Goal: Complete application form

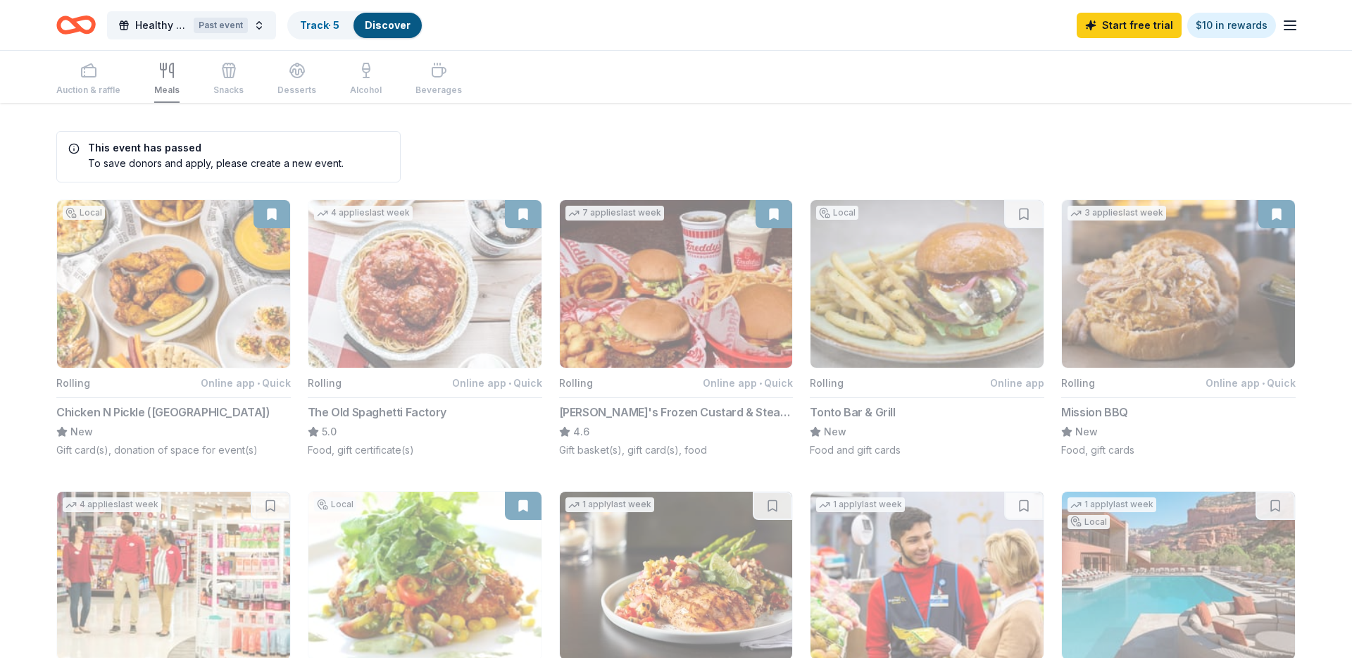
click at [324, 21] on link "Track · 5" at bounding box center [319, 25] width 39 height 12
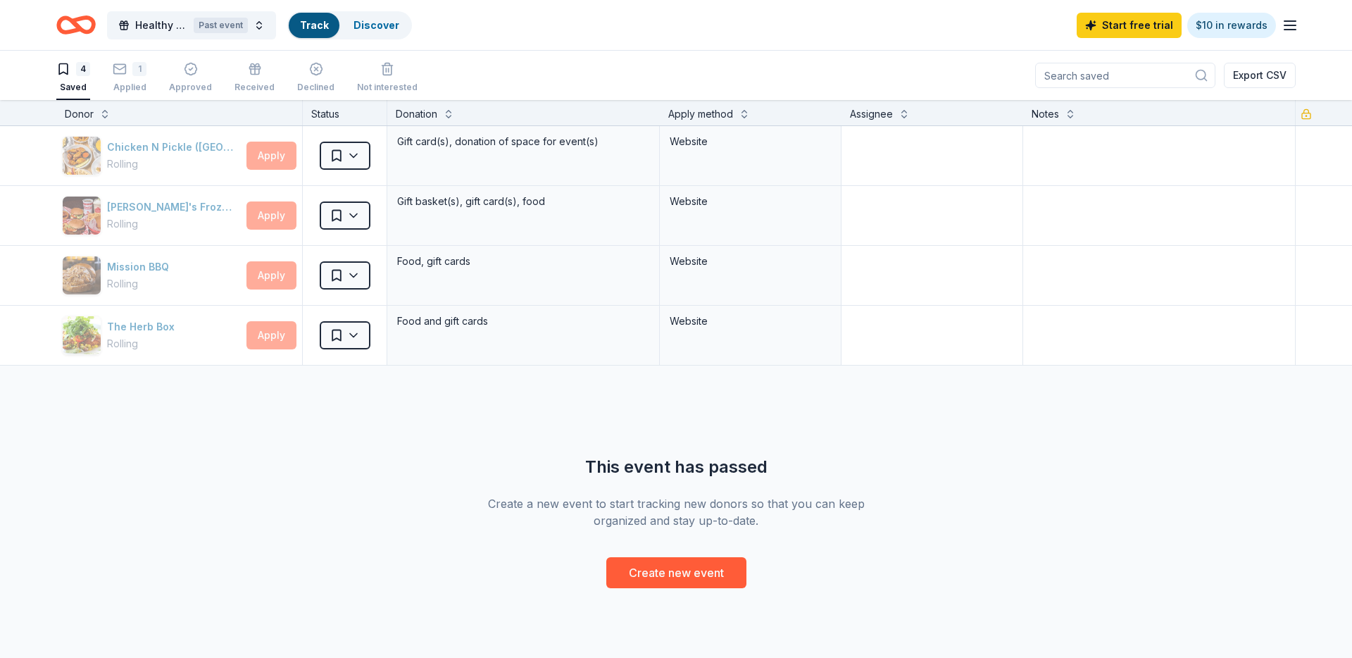
click at [87, 77] on div "4 Saved" at bounding box center [73, 77] width 34 height 31
click at [137, 71] on div "1" at bounding box center [139, 69] width 14 height 14
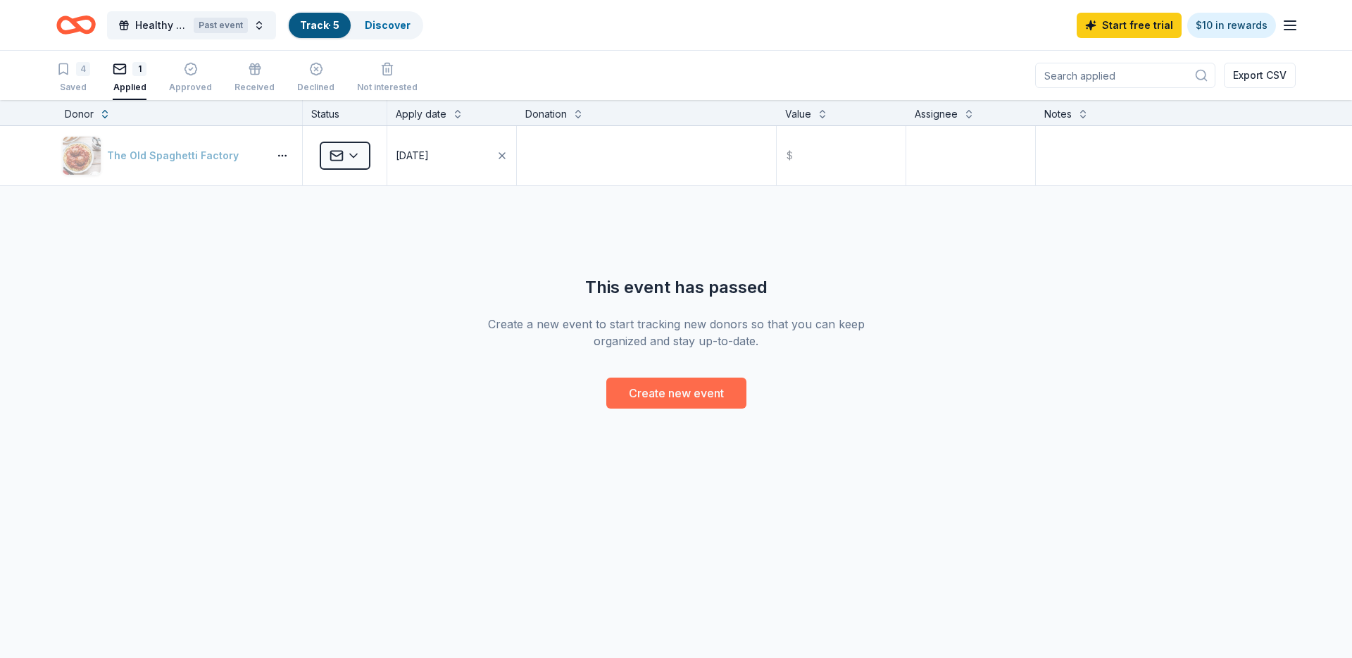
click at [646, 380] on button "Create new event" at bounding box center [676, 392] width 140 height 31
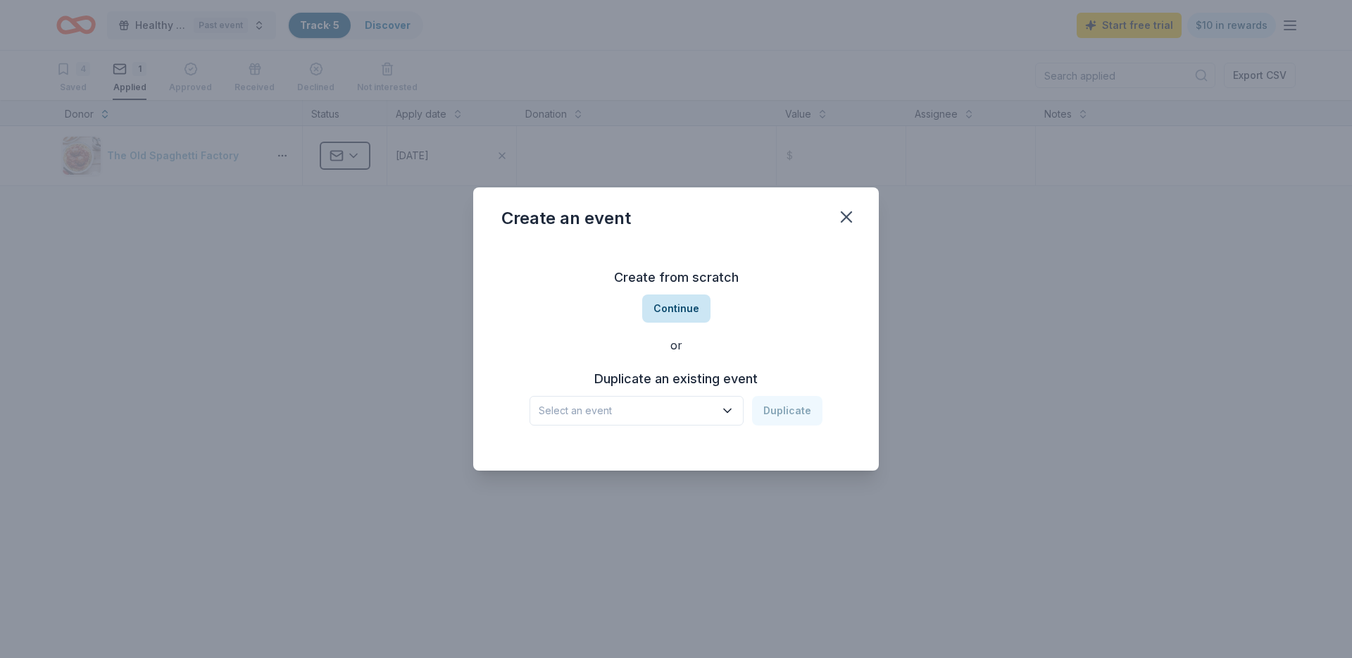
click at [684, 308] on button "Continue" at bounding box center [676, 308] width 68 height 28
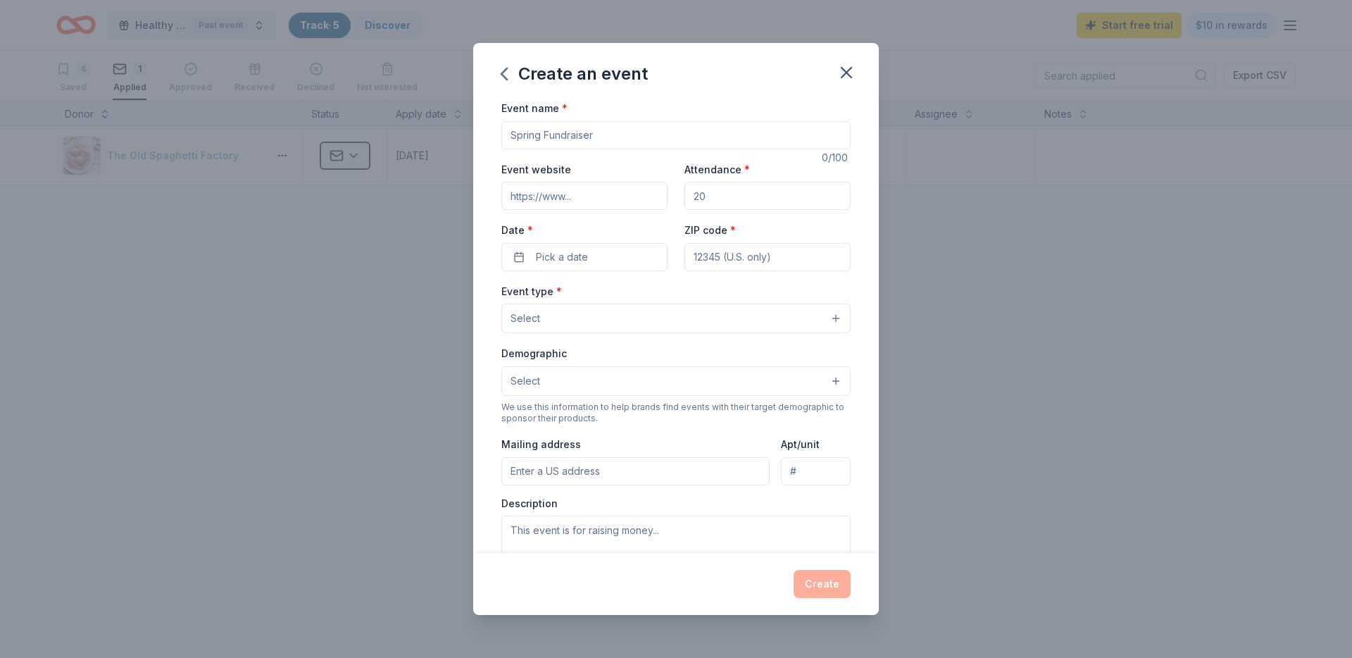
click at [588, 144] on input "Event name *" at bounding box center [675, 135] width 349 height 28
type input "Feed the Tempe Football Team"
click at [585, 193] on input "Event website" at bounding box center [584, 196] width 166 height 28
click at [744, 193] on input "Attendance *" at bounding box center [767, 196] width 166 height 28
click at [606, 189] on input "Event website" at bounding box center [584, 196] width 166 height 28
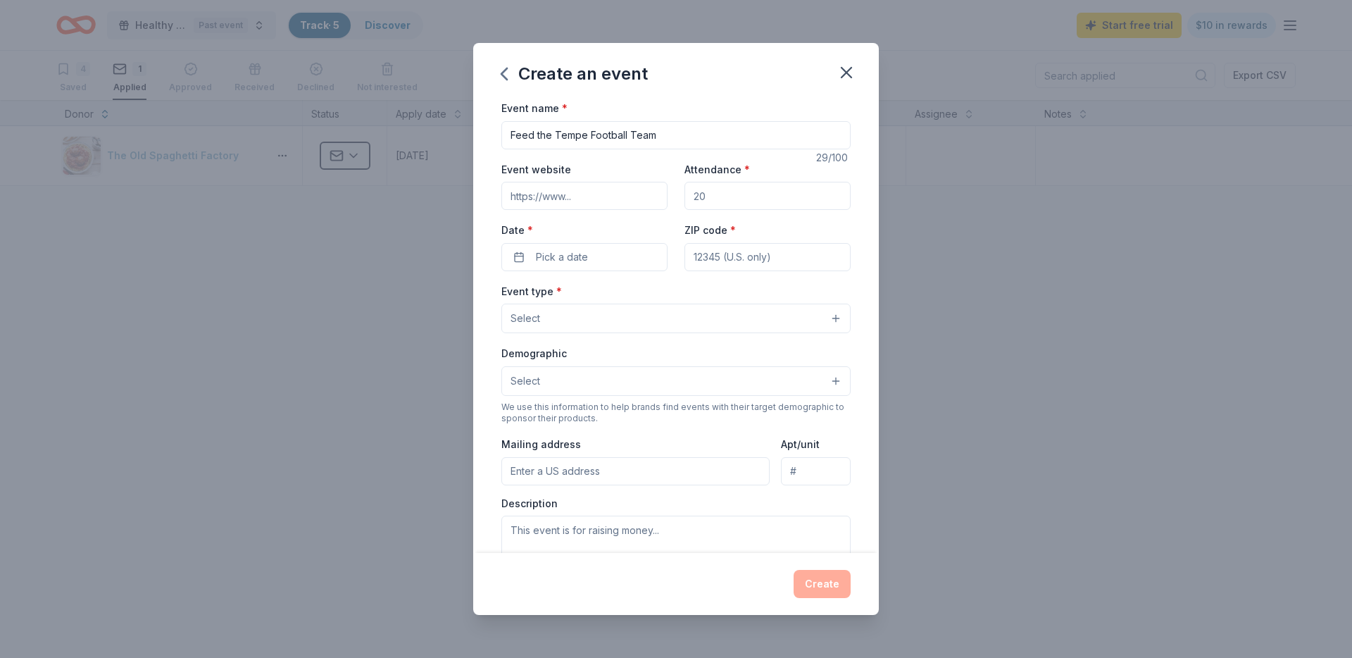
type input "www.tempehighfootball.com"
click at [765, 185] on input "Attendance *" at bounding box center [767, 196] width 166 height 28
type input "100"
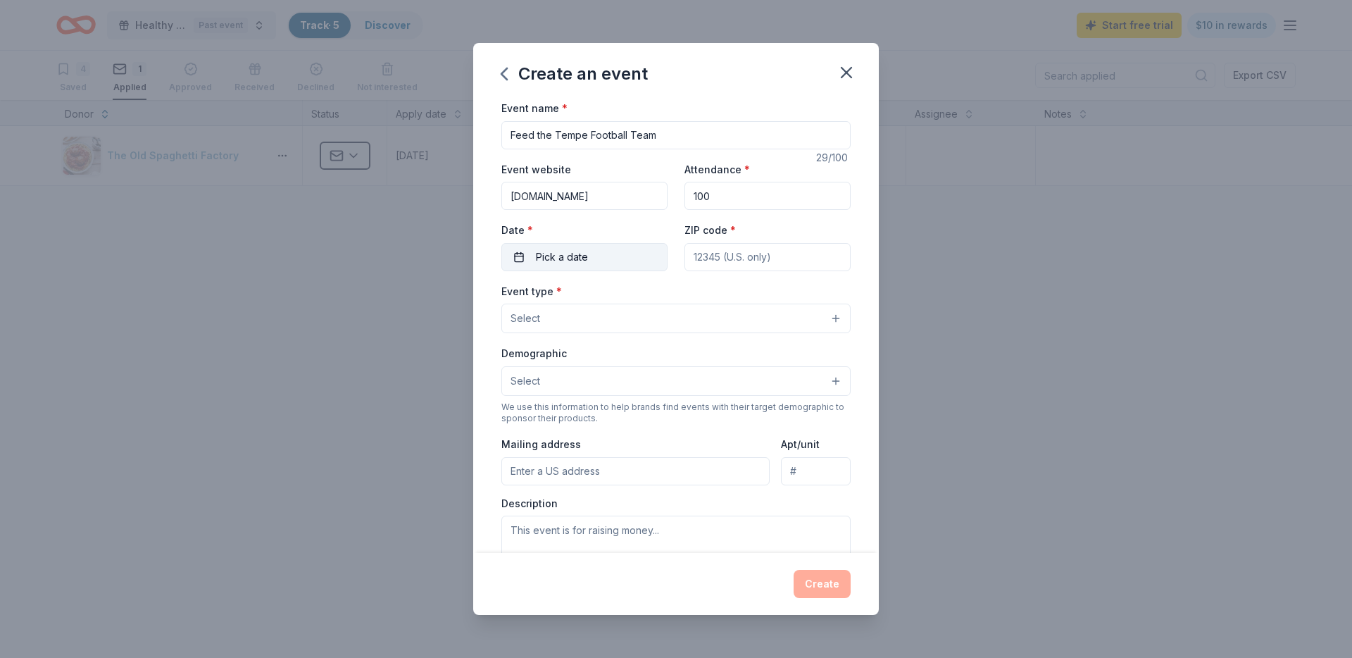
click at [608, 257] on button "Pick a date" at bounding box center [584, 257] width 166 height 28
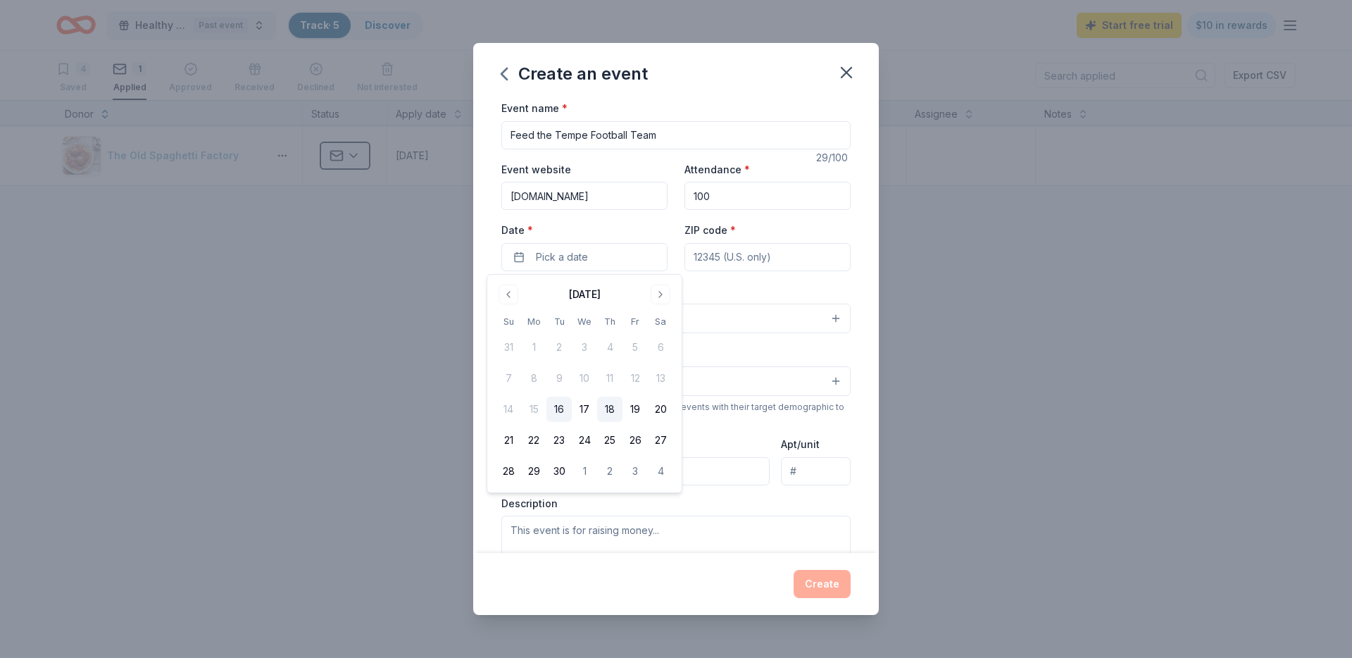
click at [618, 408] on button "18" at bounding box center [609, 408] width 25 height 25
click at [710, 256] on input "ZIP code *" at bounding box center [767, 257] width 166 height 28
type input "85281"
type input "1730 S Mill Ave"
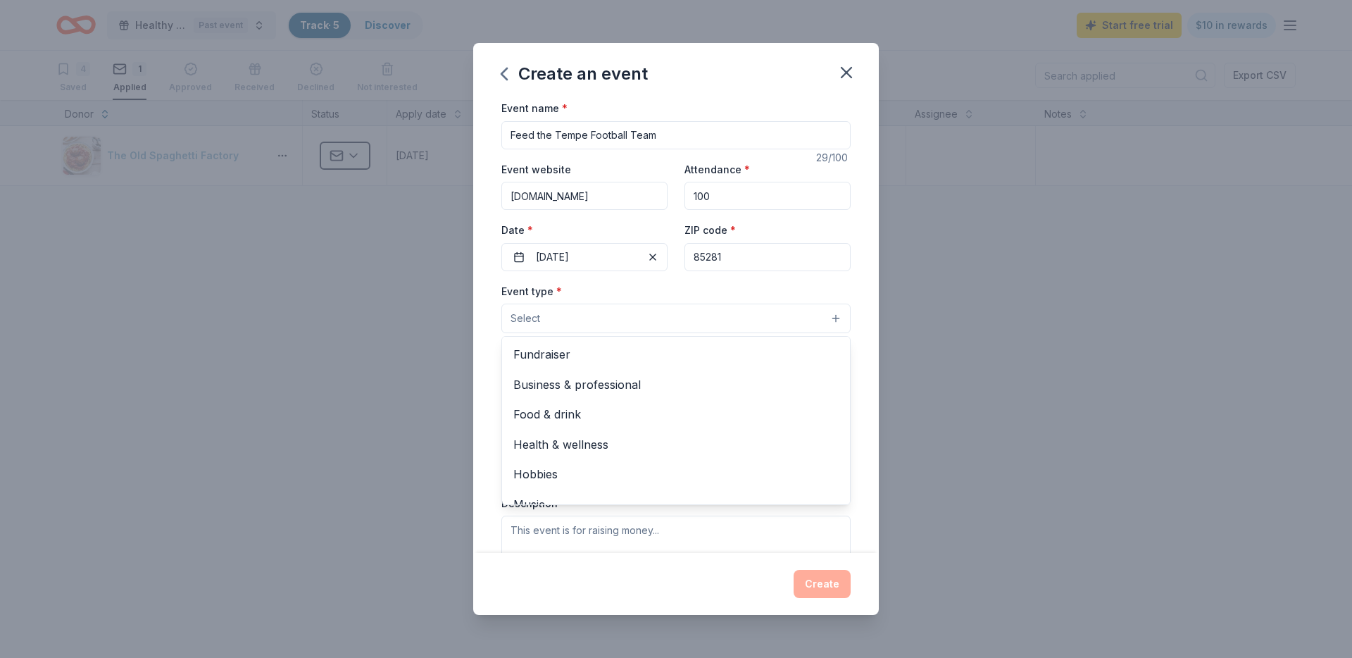
click at [564, 316] on button "Select" at bounding box center [675, 318] width 349 height 30
click at [567, 411] on span "Food & drink" at bounding box center [675, 414] width 325 height 18
click at [879, 374] on div "Create an event Event name * Feed the Tempe Football Team 29 /100 Event website…" at bounding box center [676, 329] width 1352 height 658
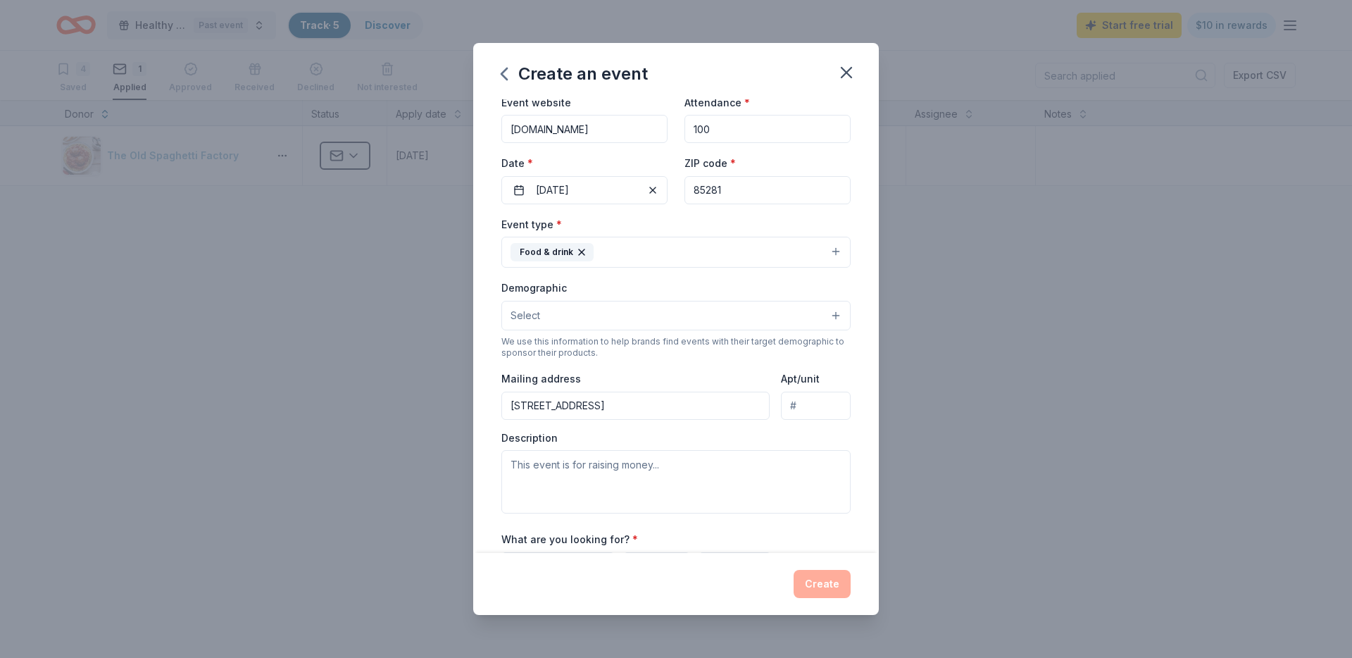
scroll to position [93, 0]
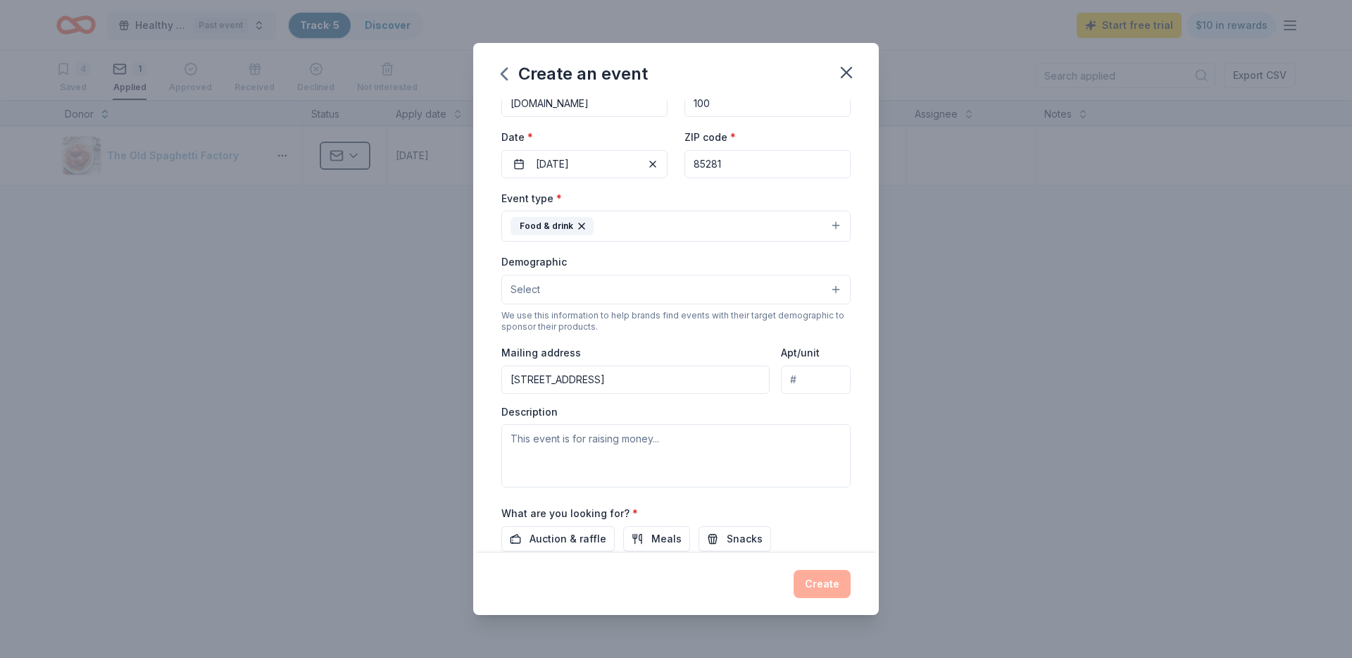
click at [584, 275] on button "Select" at bounding box center [675, 290] width 349 height 30
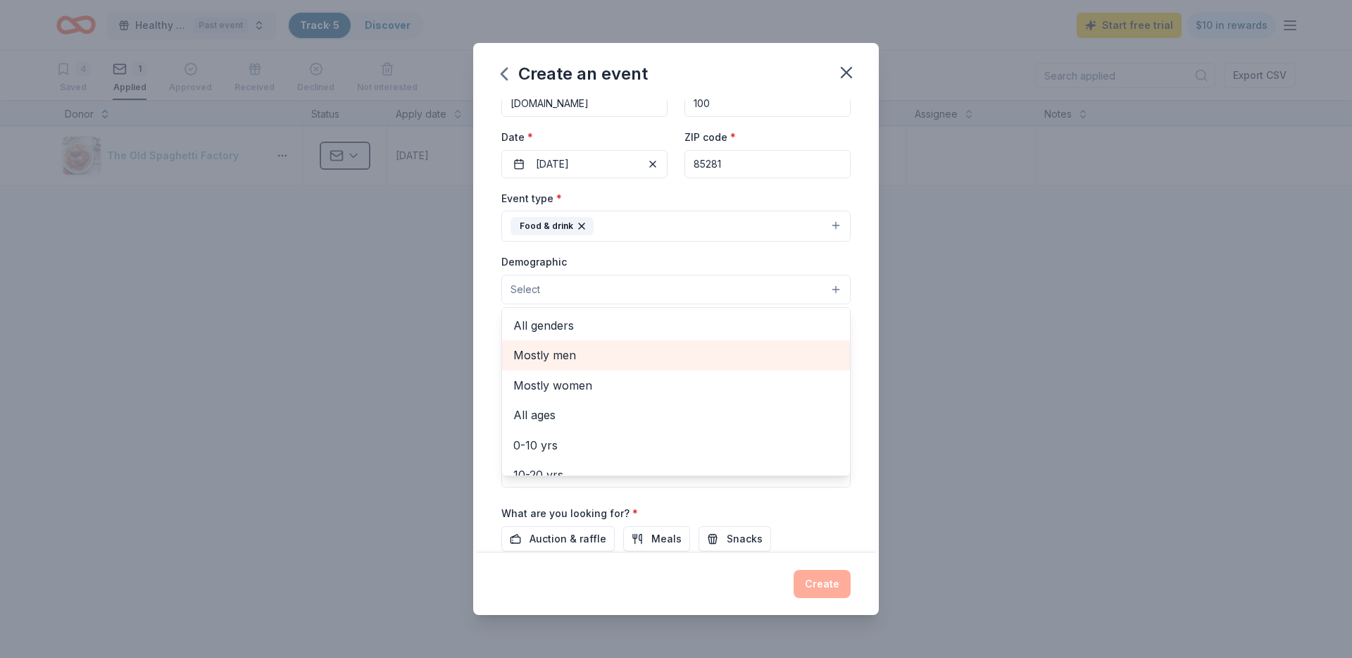
click at [570, 356] on span "Mostly men" at bounding box center [675, 355] width 325 height 18
click at [1043, 365] on div "Create an event Event name * Feed the Tempe Football Team 29 /100 Event website…" at bounding box center [676, 329] width 1352 height 658
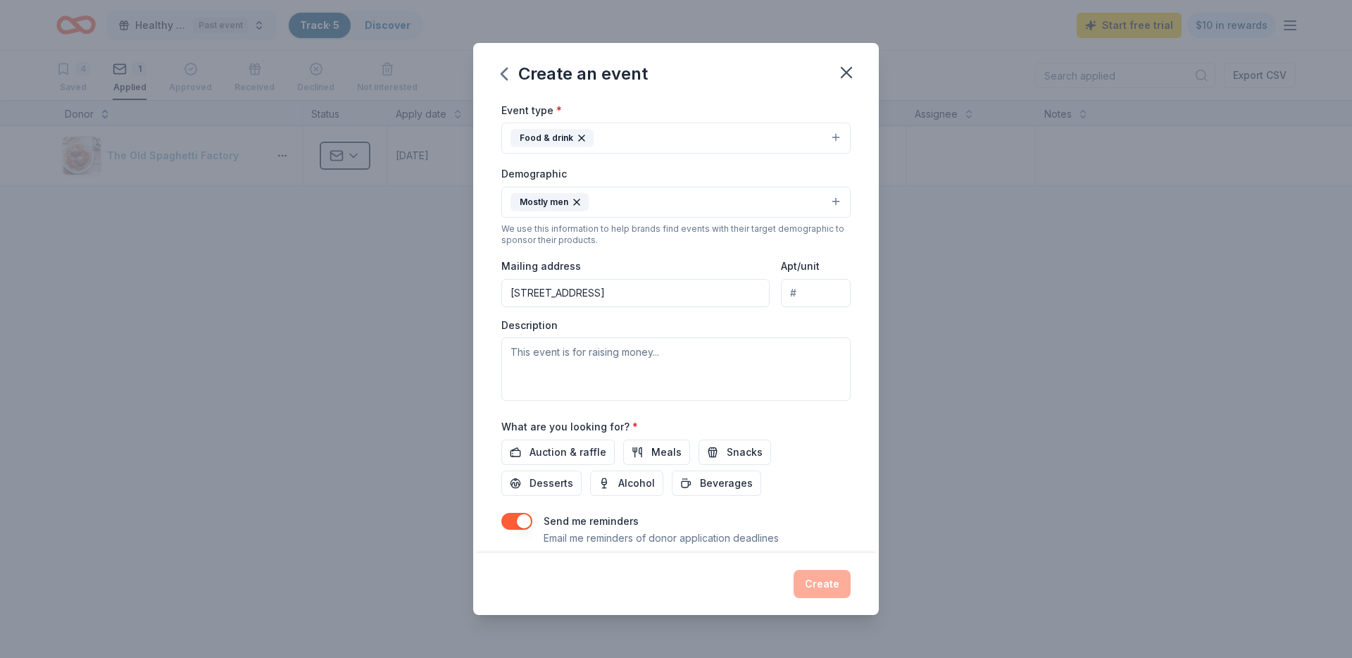
scroll to position [182, 0]
click at [637, 377] on textarea at bounding box center [675, 368] width 349 height 63
type textarea "Team Feeding Event for Tempe High"
click at [654, 452] on span "Meals" at bounding box center [666, 451] width 30 height 17
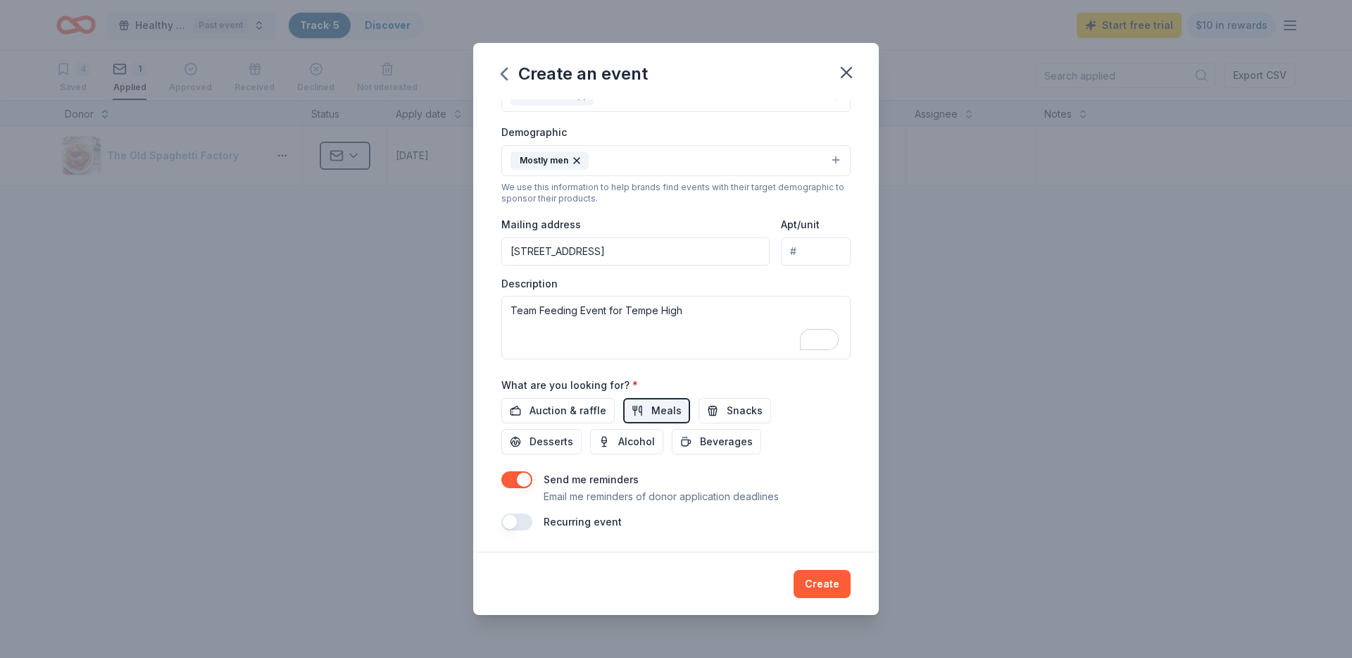
scroll to position [222, 0]
click at [572, 527] on label "Recurring event" at bounding box center [582, 522] width 78 height 12
click at [507, 523] on button "button" at bounding box center [516, 522] width 31 height 17
click at [817, 574] on button "Create" at bounding box center [821, 584] width 57 height 28
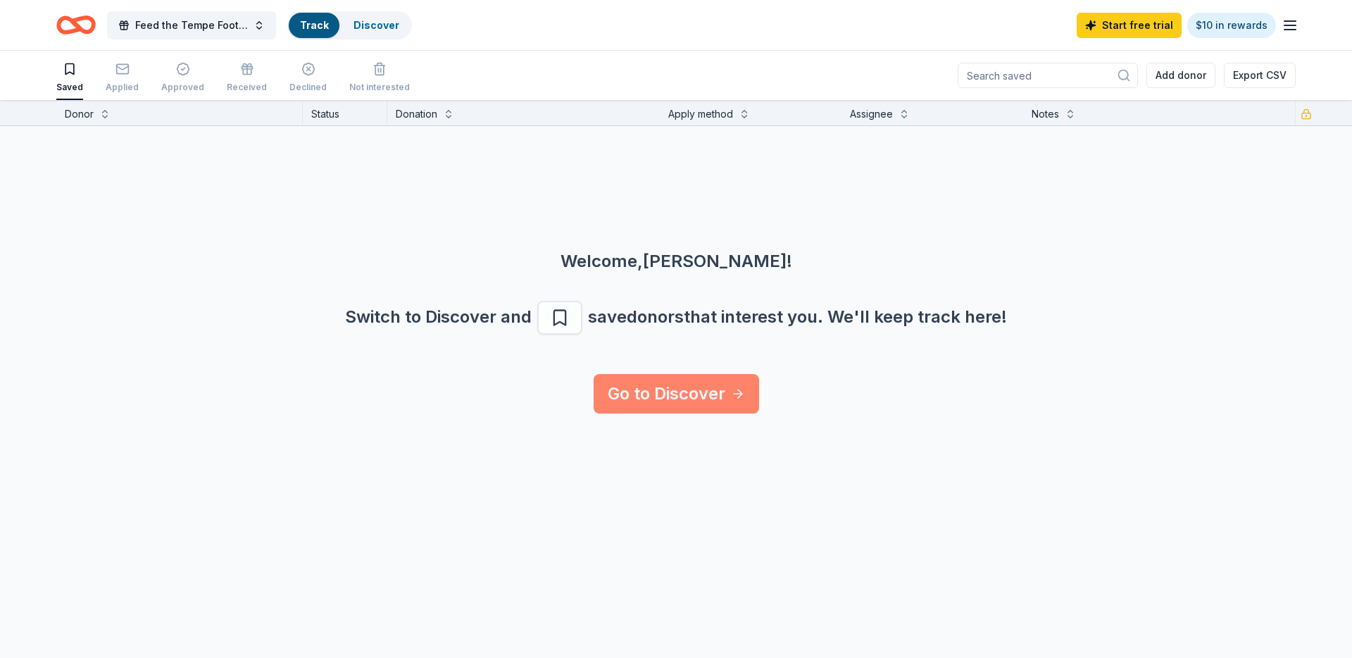
click at [673, 397] on link "Go to Discover" at bounding box center [675, 393] width 165 height 39
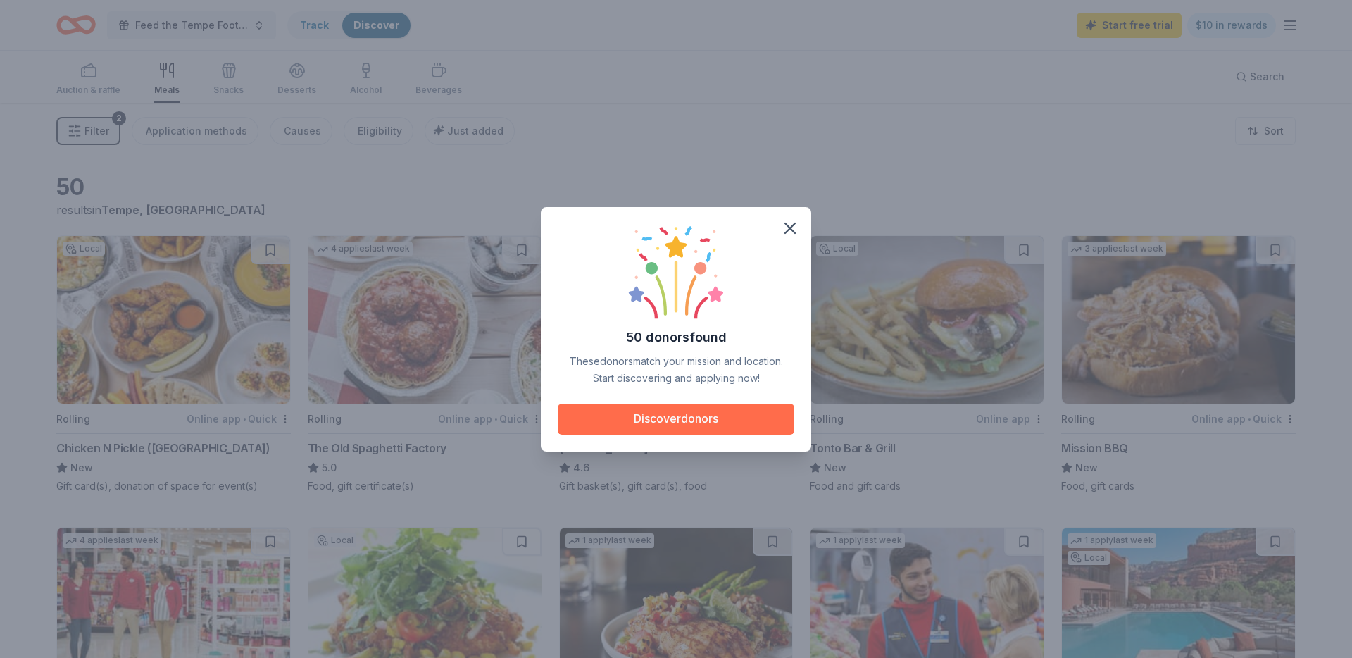
click at [677, 416] on button "Discover donors" at bounding box center [676, 418] width 237 height 31
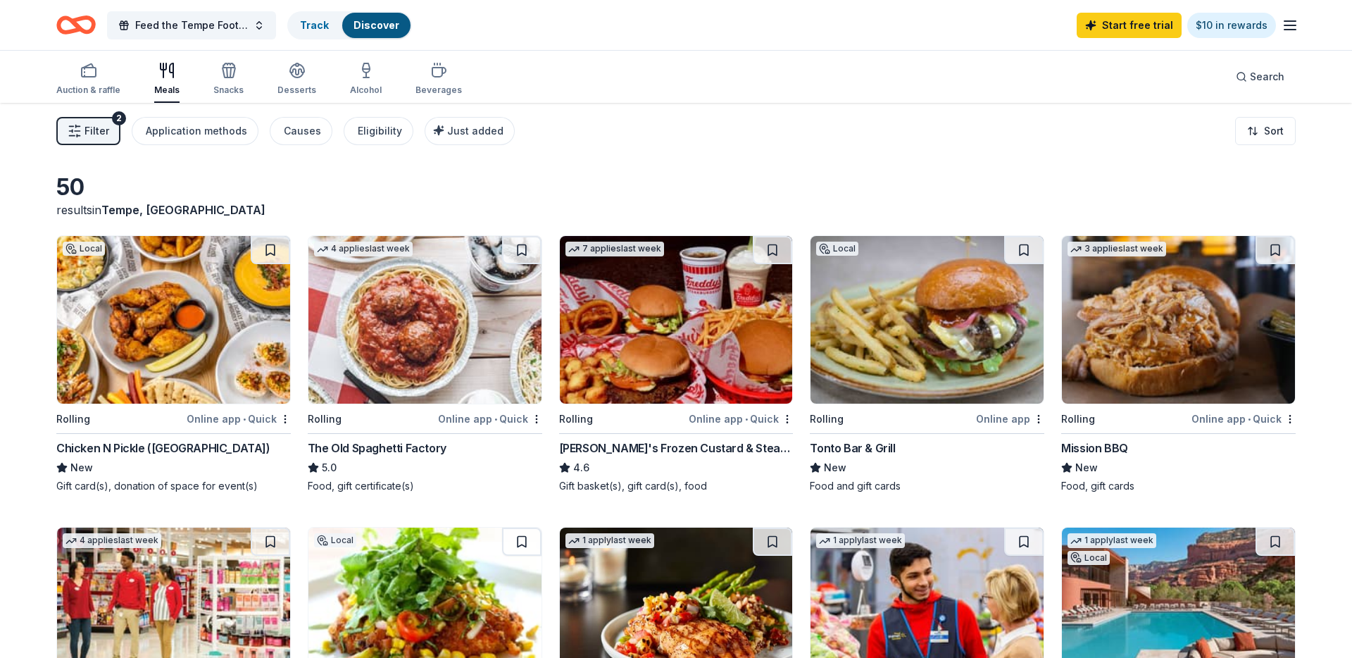
scroll to position [7, 0]
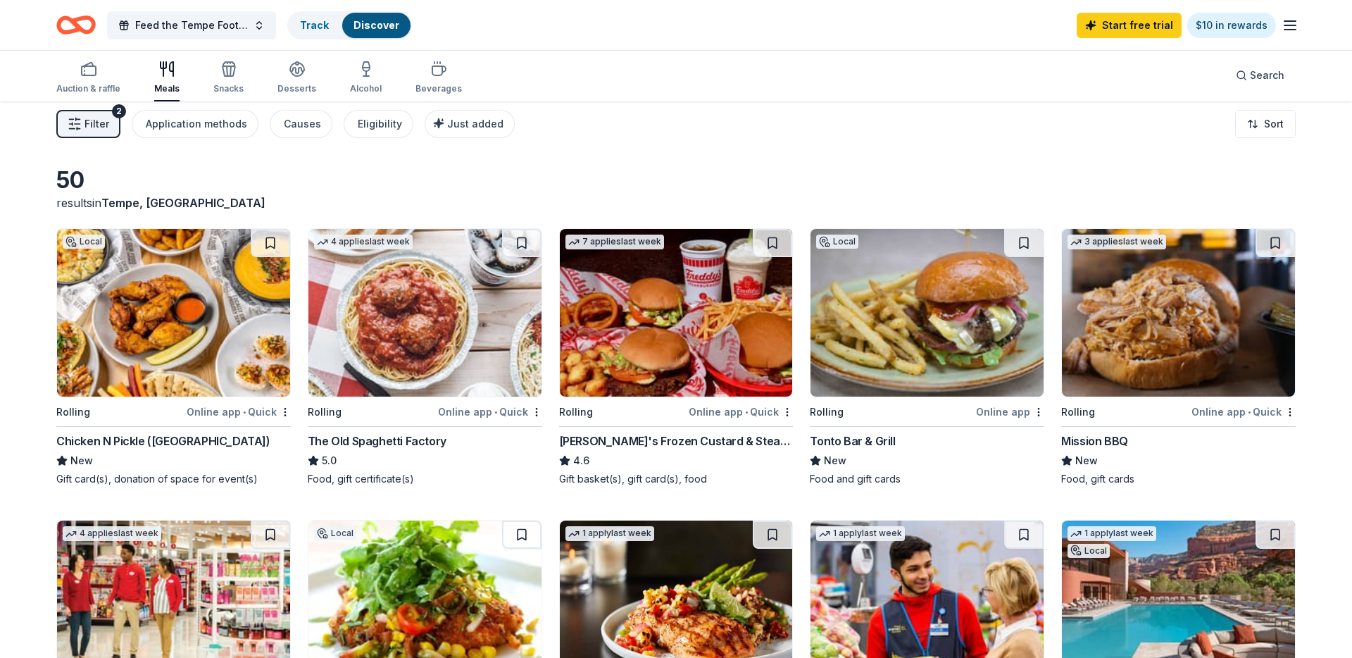
click at [415, 327] on img at bounding box center [424, 313] width 233 height 168
click at [1286, 27] on icon "button" at bounding box center [1289, 25] width 17 height 17
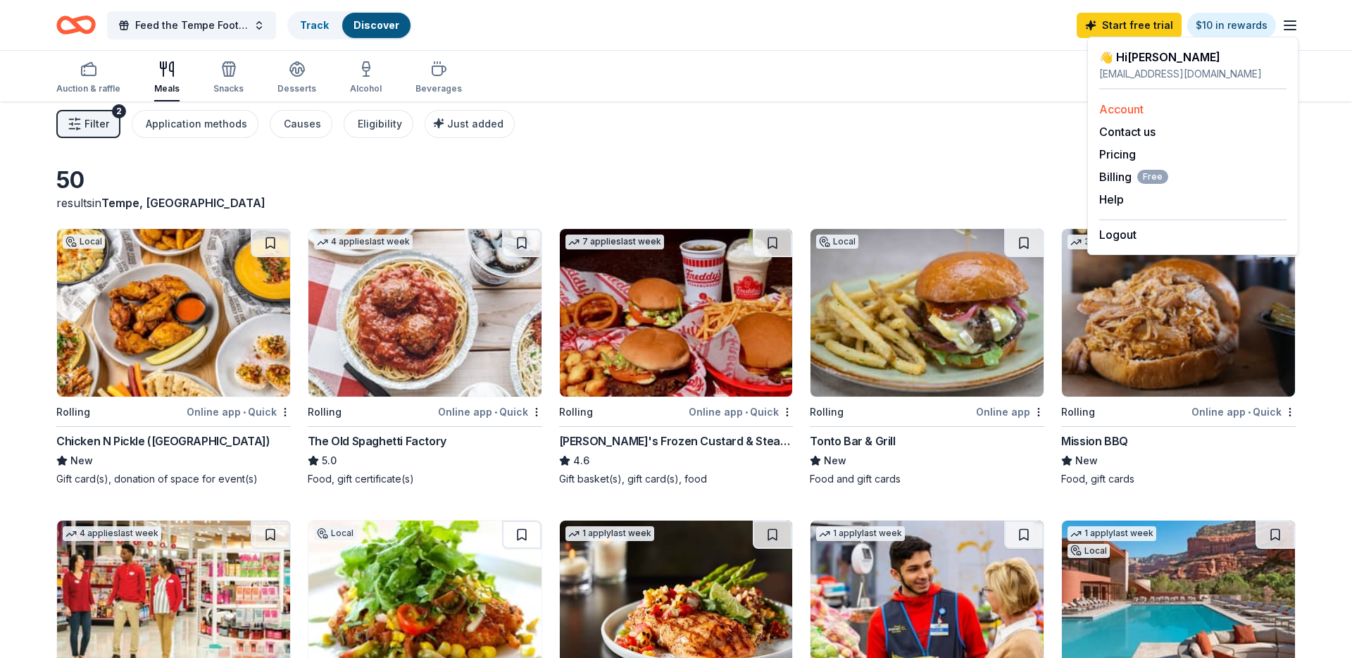
click at [1127, 107] on link "Account" at bounding box center [1121, 109] width 44 height 14
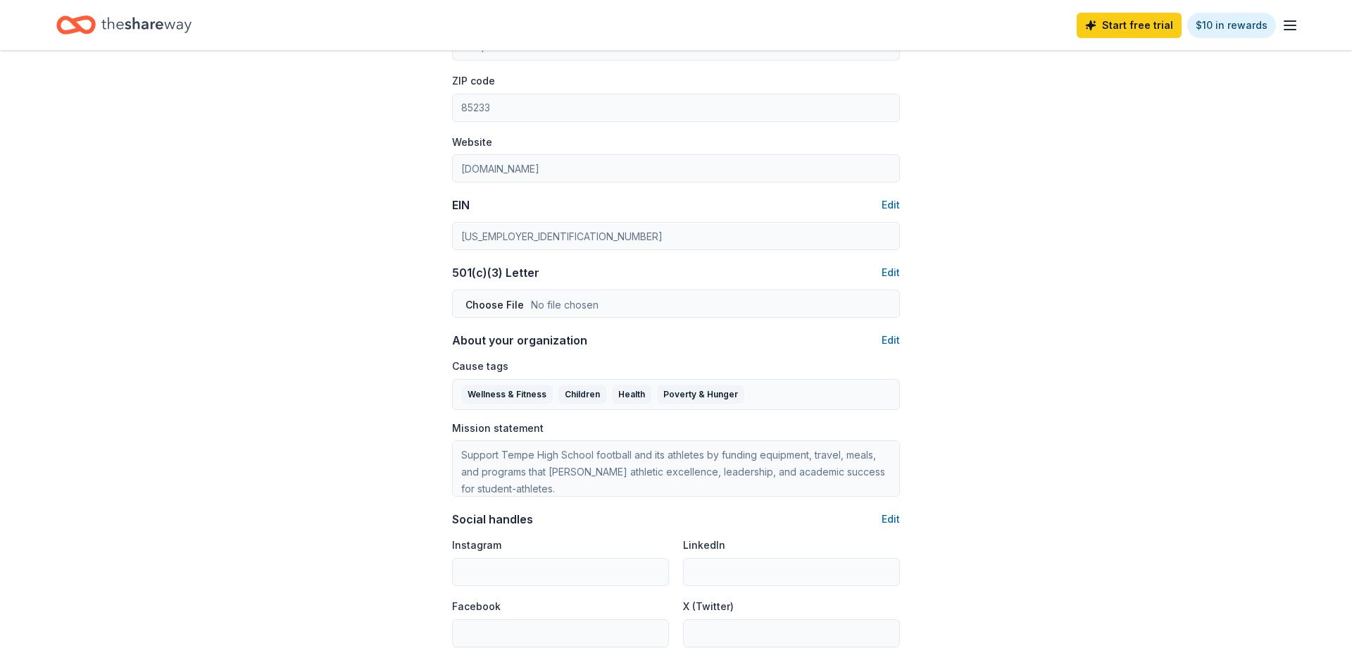
scroll to position [629, 0]
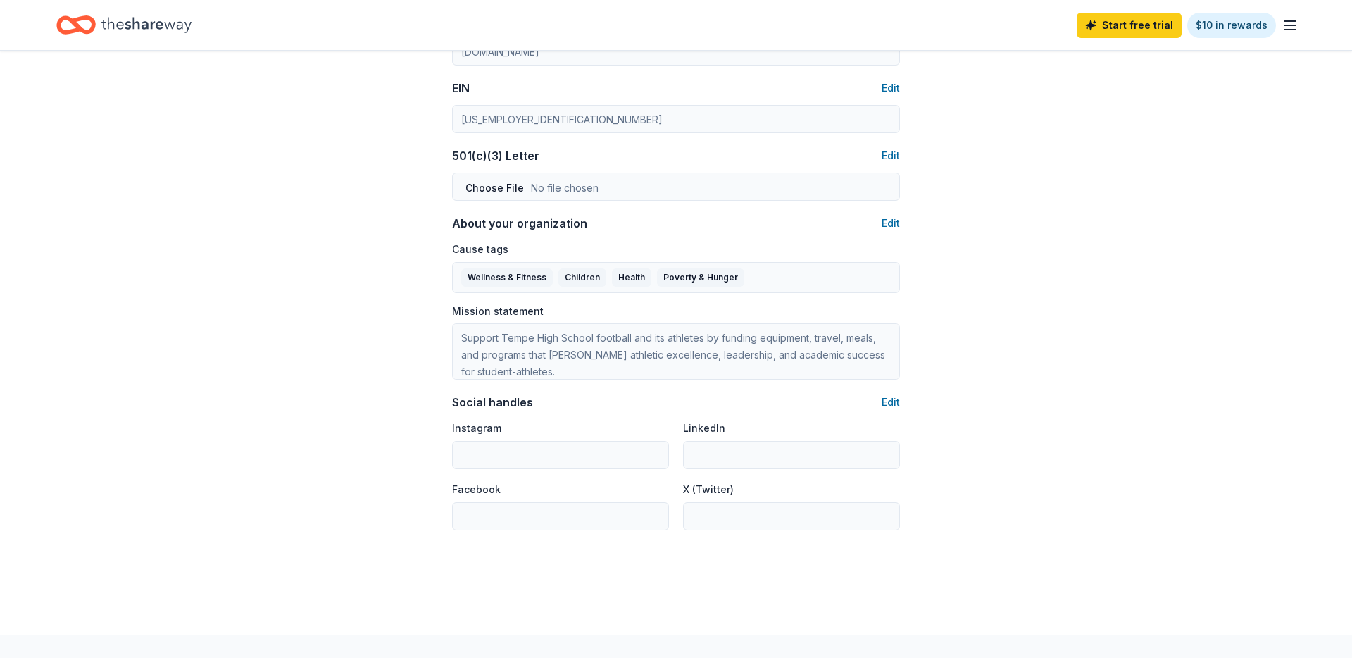
click at [902, 156] on div "Account About me Profile Edit First name Joe Last name Soliz Role Board member …" at bounding box center [675, 28] width 493 height 1212
click at [891, 156] on button "Edit" at bounding box center [890, 155] width 18 height 17
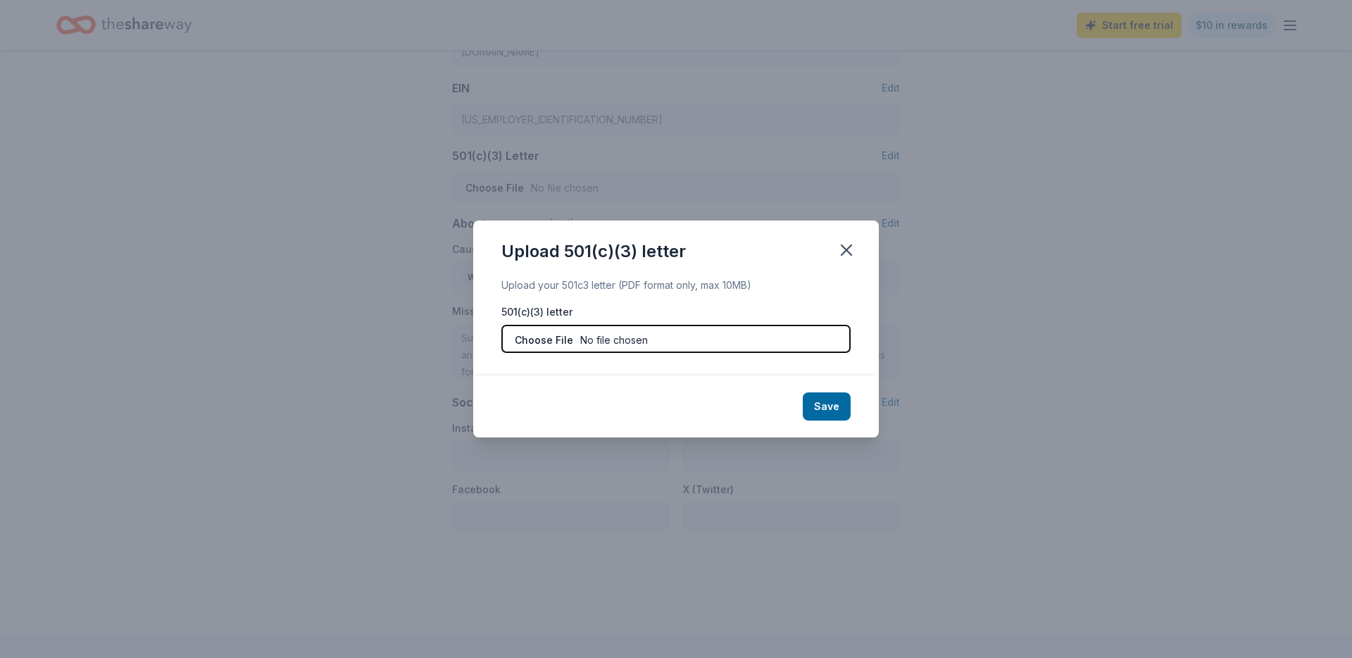
click at [651, 329] on input "file" at bounding box center [675, 339] width 349 height 28
type input "C:\fakepath\Invoice 1121.pdf"
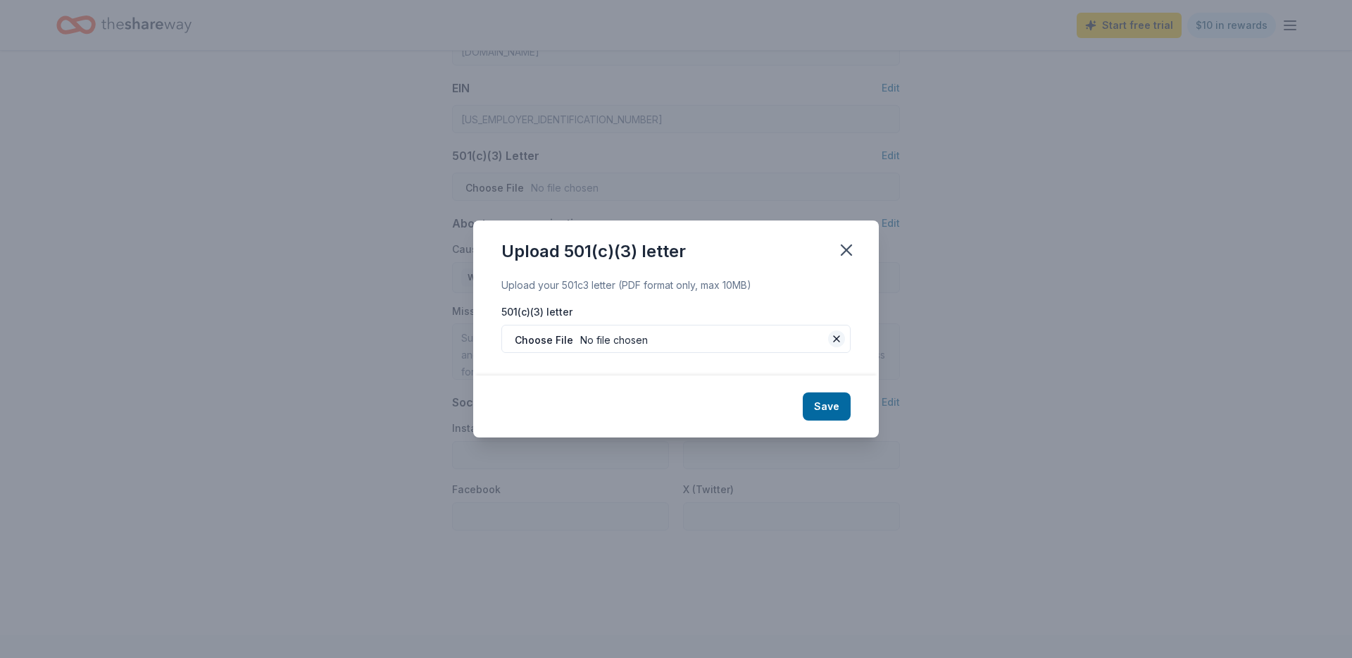
click at [833, 339] on button at bounding box center [836, 338] width 17 height 17
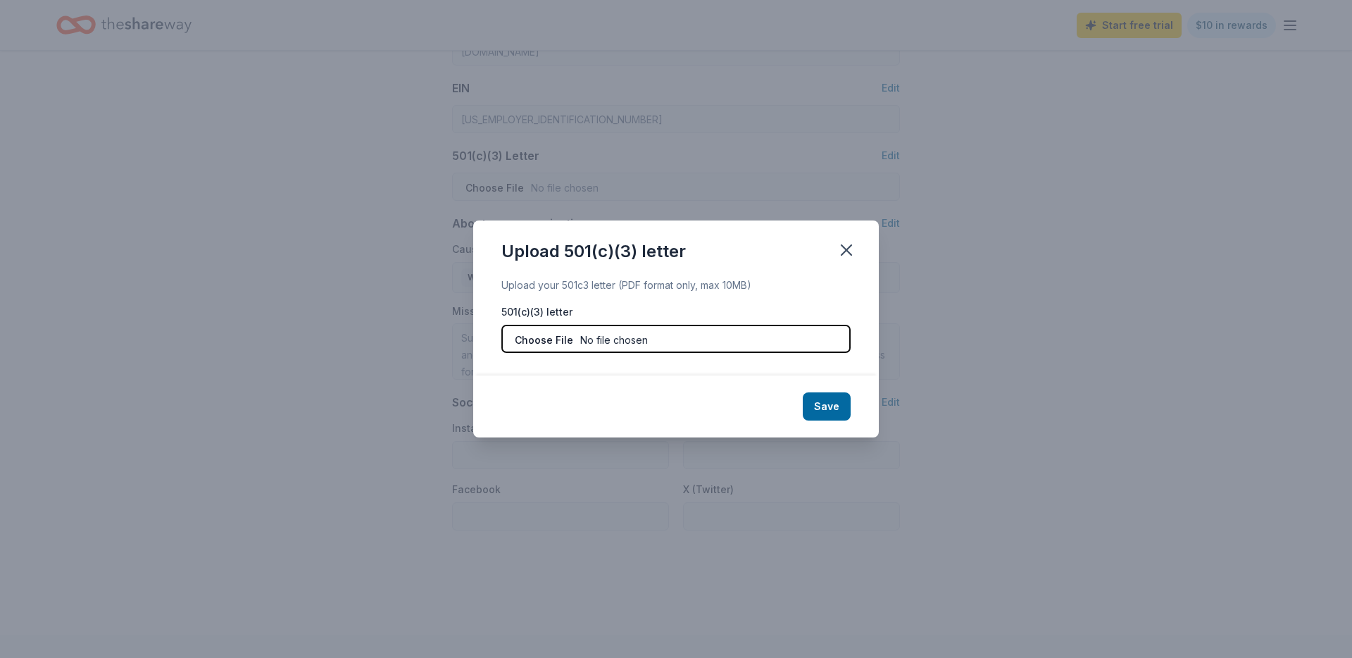
click at [689, 345] on input "file" at bounding box center [675, 339] width 349 height 28
type input "C:\fakepath\TFB 5013C.pdf"
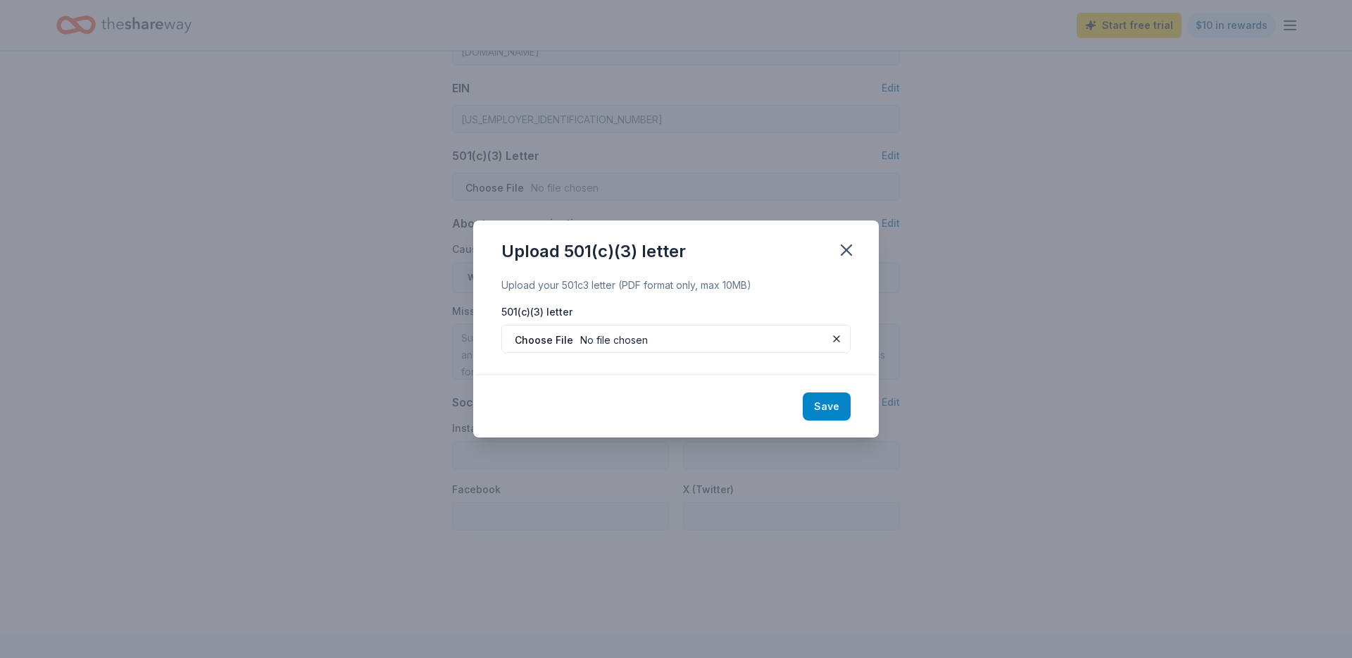
click at [836, 404] on button "Save" at bounding box center [827, 406] width 48 height 28
click at [819, 403] on div "Save" at bounding box center [675, 406] width 405 height 62
drag, startPoint x: 707, startPoint y: 320, endPoint x: 700, endPoint y: 332, distance: 13.5
click at [706, 320] on div "501(c)(3) letter" at bounding box center [675, 329] width 349 height 48
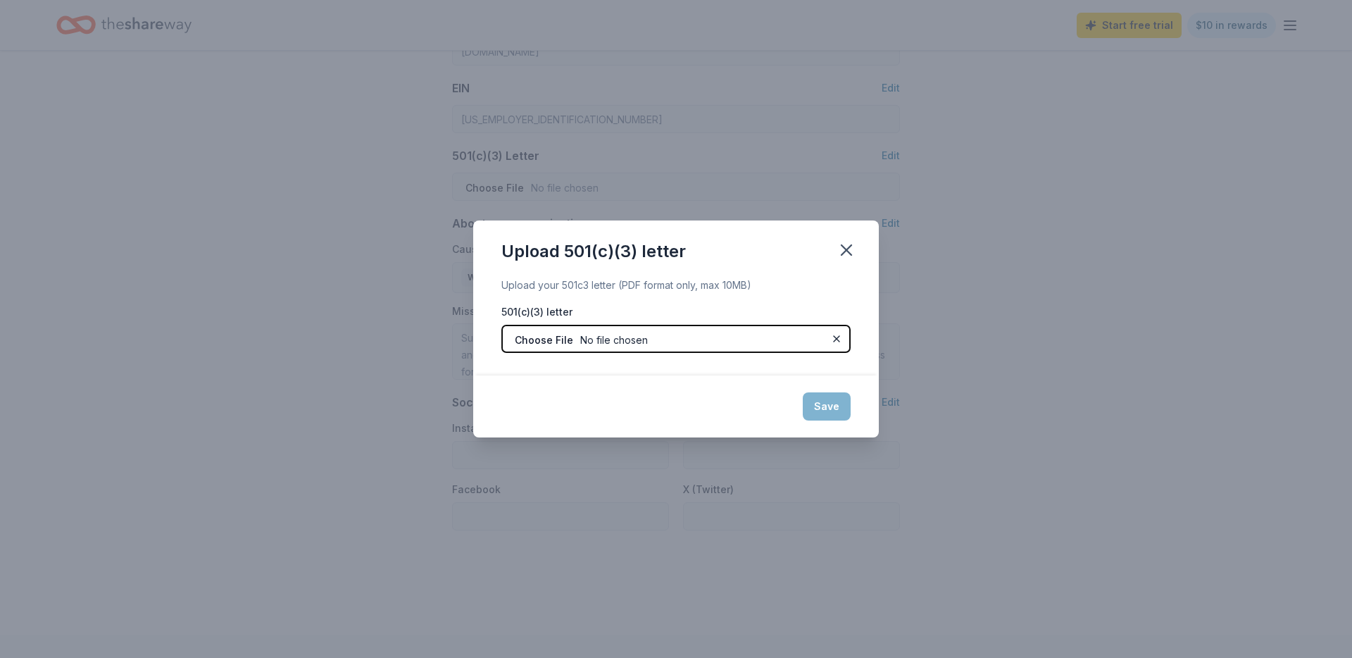
click at [694, 333] on input "file" at bounding box center [675, 339] width 349 height 28
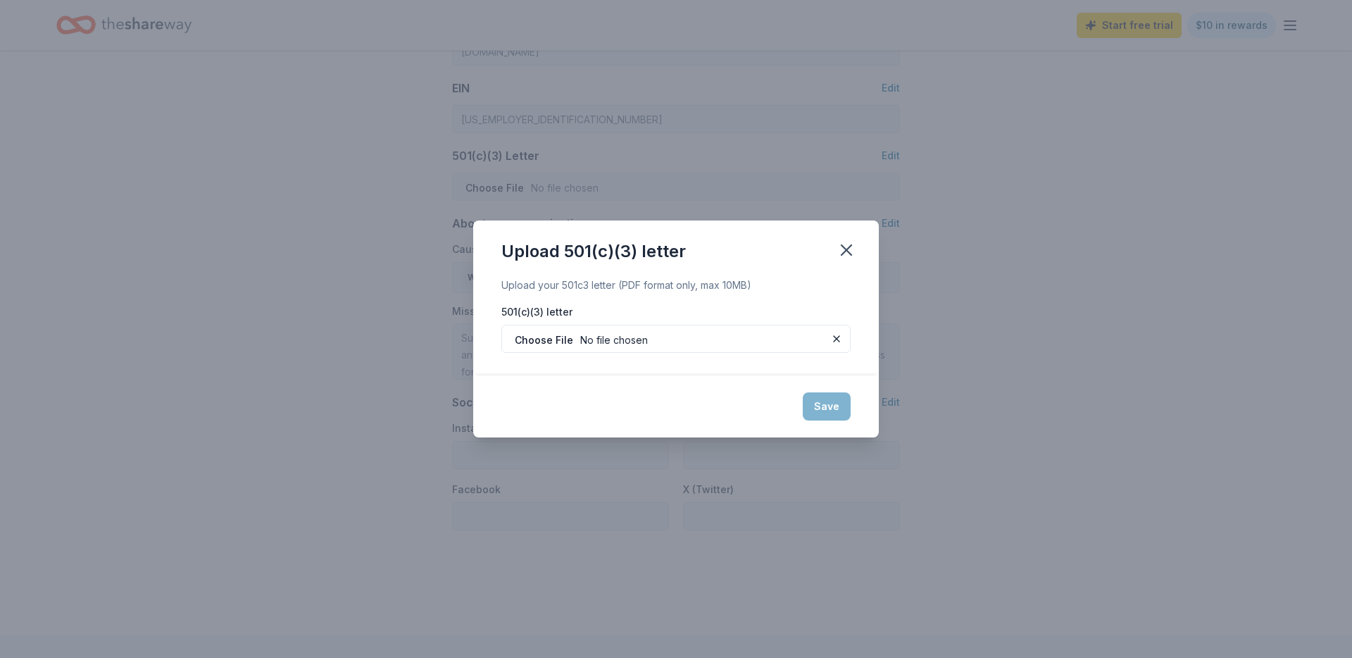
click at [820, 386] on div "Save" at bounding box center [675, 406] width 405 height 62
click at [822, 398] on div "Save" at bounding box center [675, 406] width 405 height 62
click at [658, 356] on div "Upload your 501c3 letter (PDF format only, max 10MB) 501(c)(3) letter" at bounding box center [675, 326] width 405 height 99
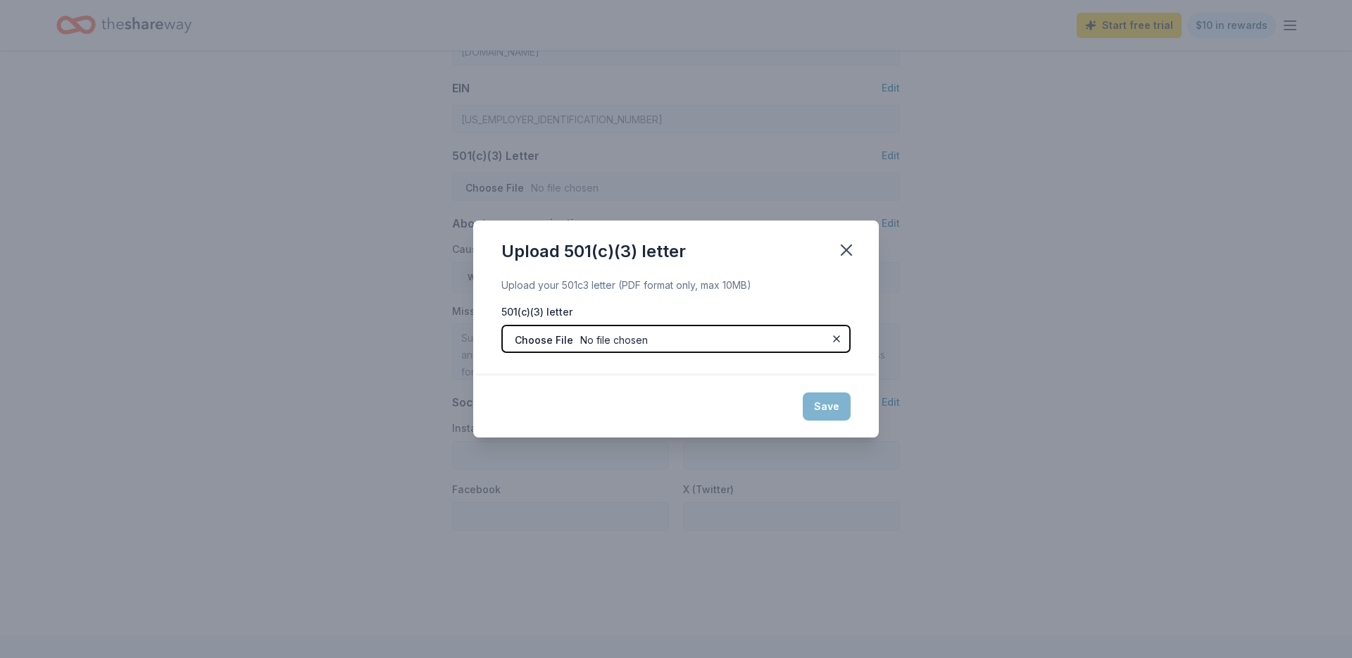
click at [636, 343] on input "file" at bounding box center [675, 339] width 349 height 28
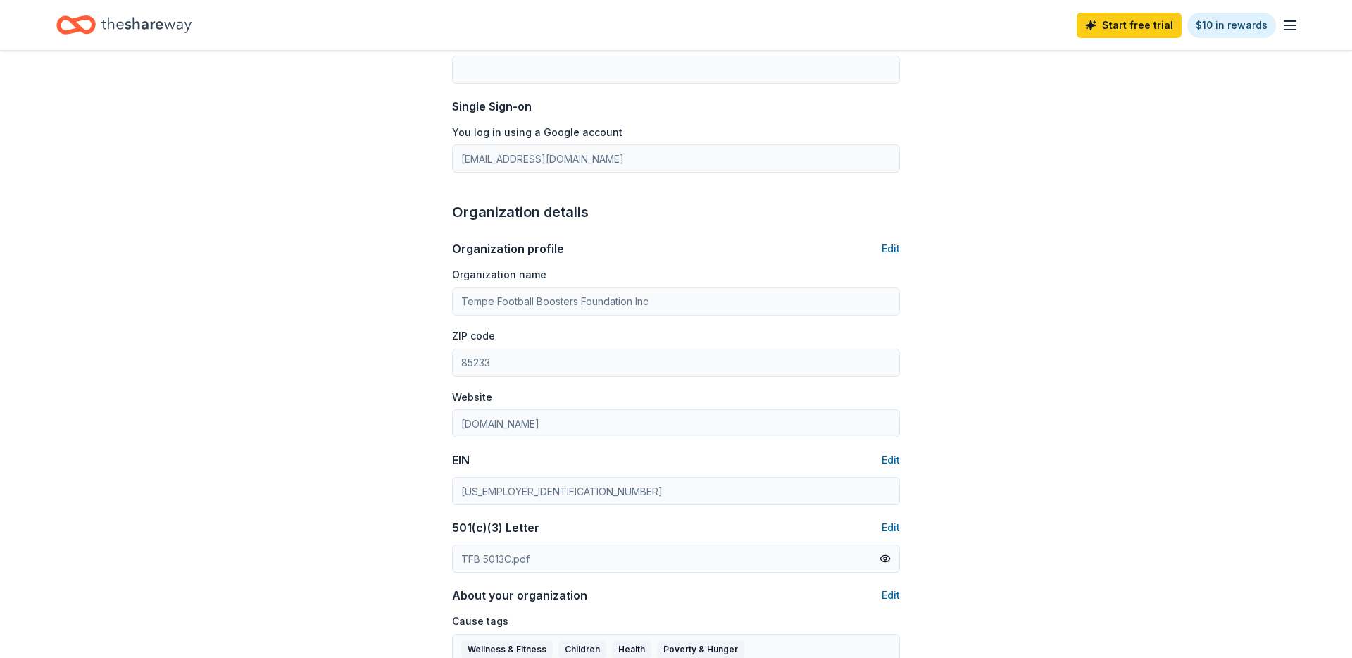
scroll to position [0, 0]
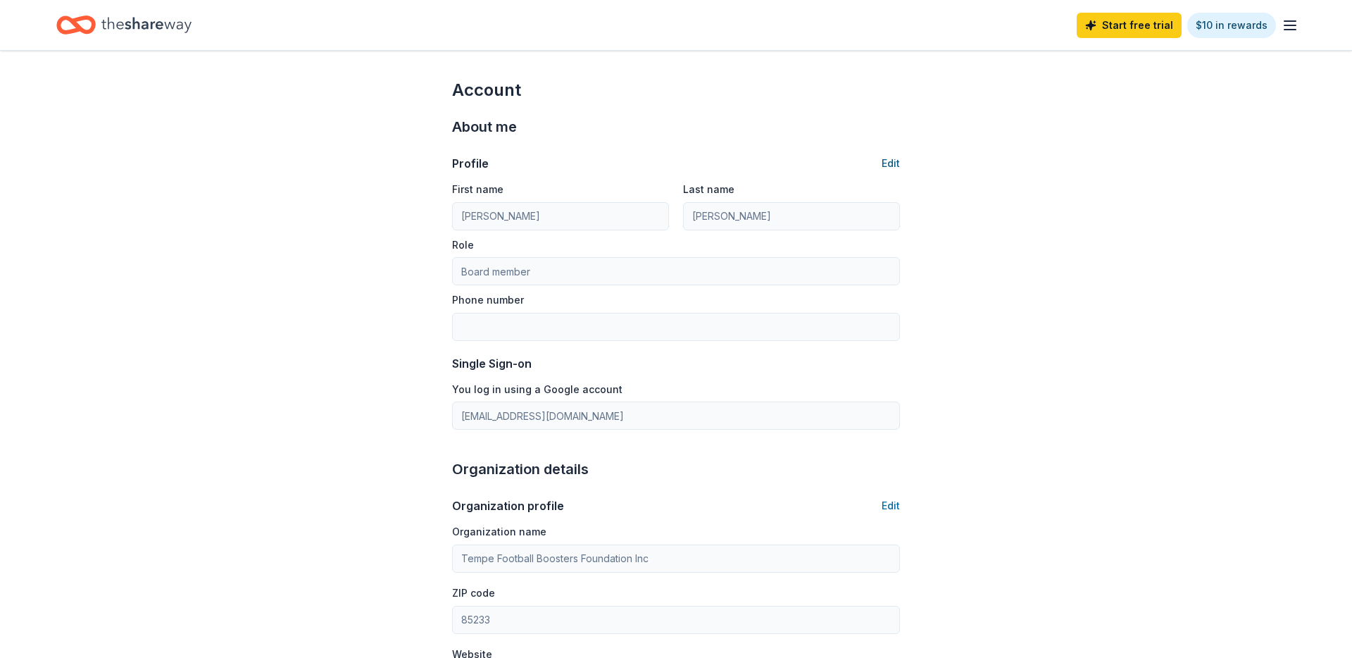
click at [888, 164] on button "Edit" at bounding box center [890, 163] width 18 height 17
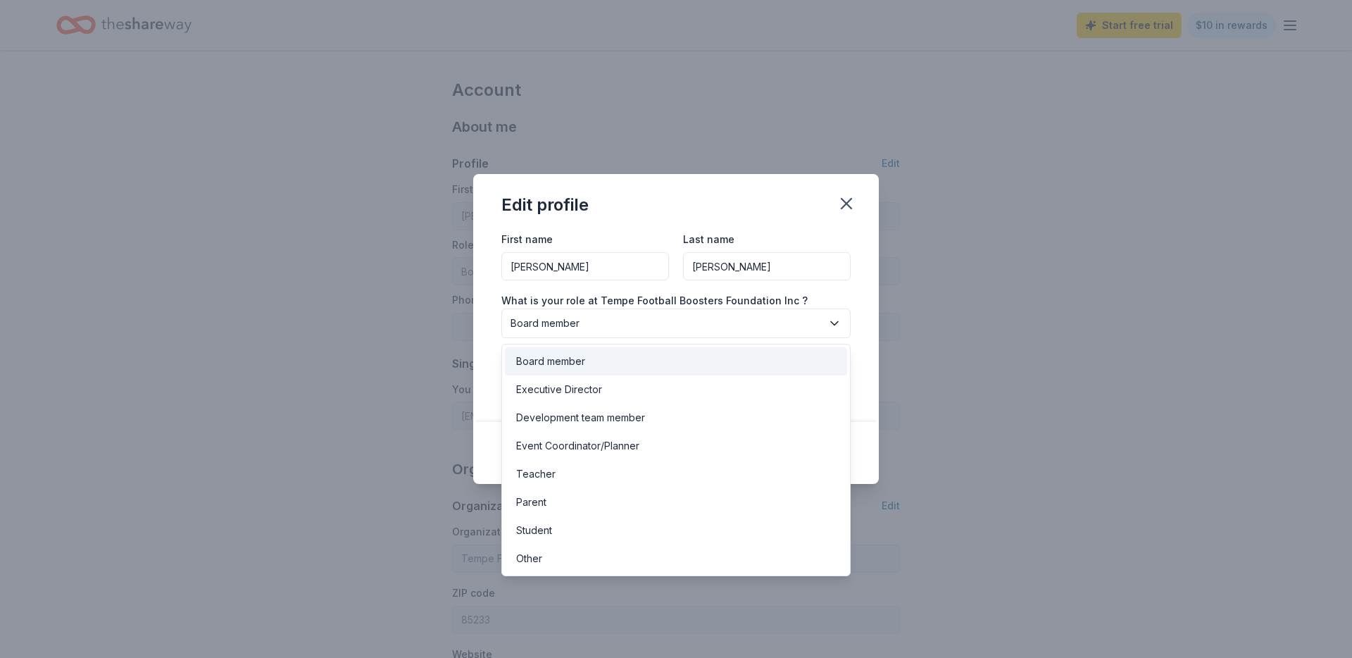
click at [584, 325] on span "Board member" at bounding box center [665, 323] width 311 height 17
click at [586, 394] on div "Executive Director" at bounding box center [559, 389] width 86 height 17
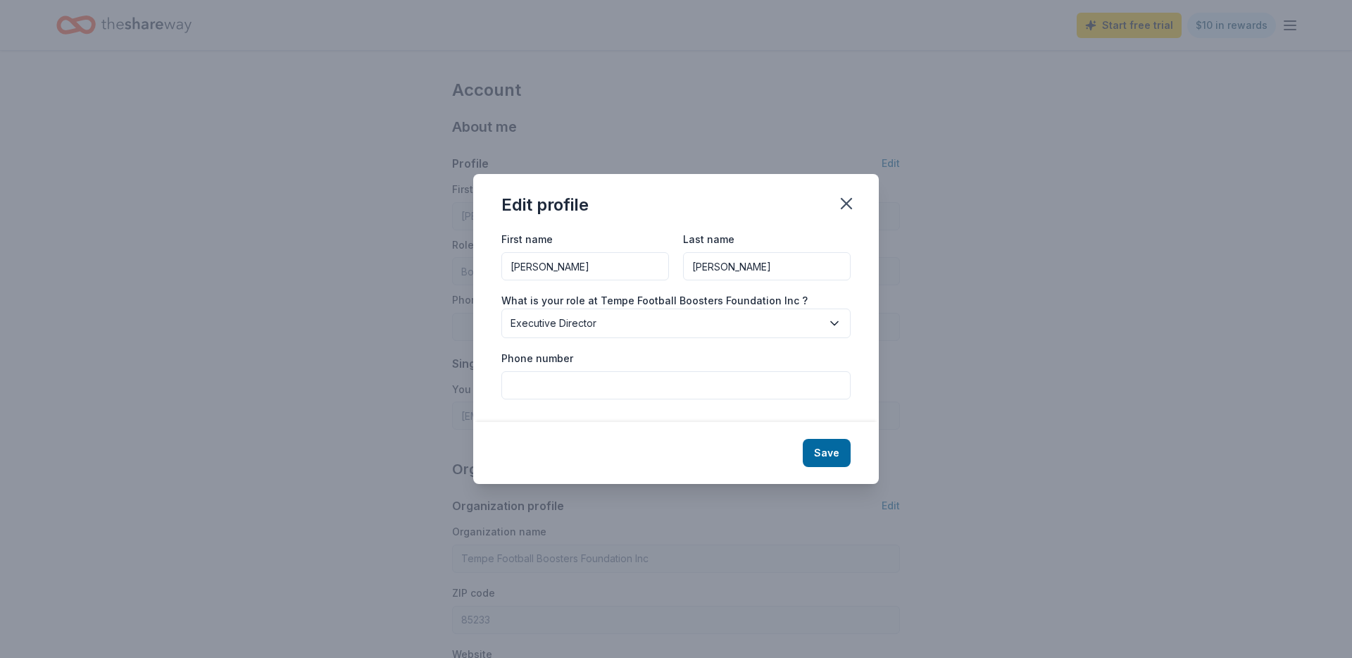
click at [579, 389] on input "Phone number" at bounding box center [675, 385] width 349 height 28
type input "6233377762"
click at [825, 451] on button "Save" at bounding box center [827, 453] width 48 height 28
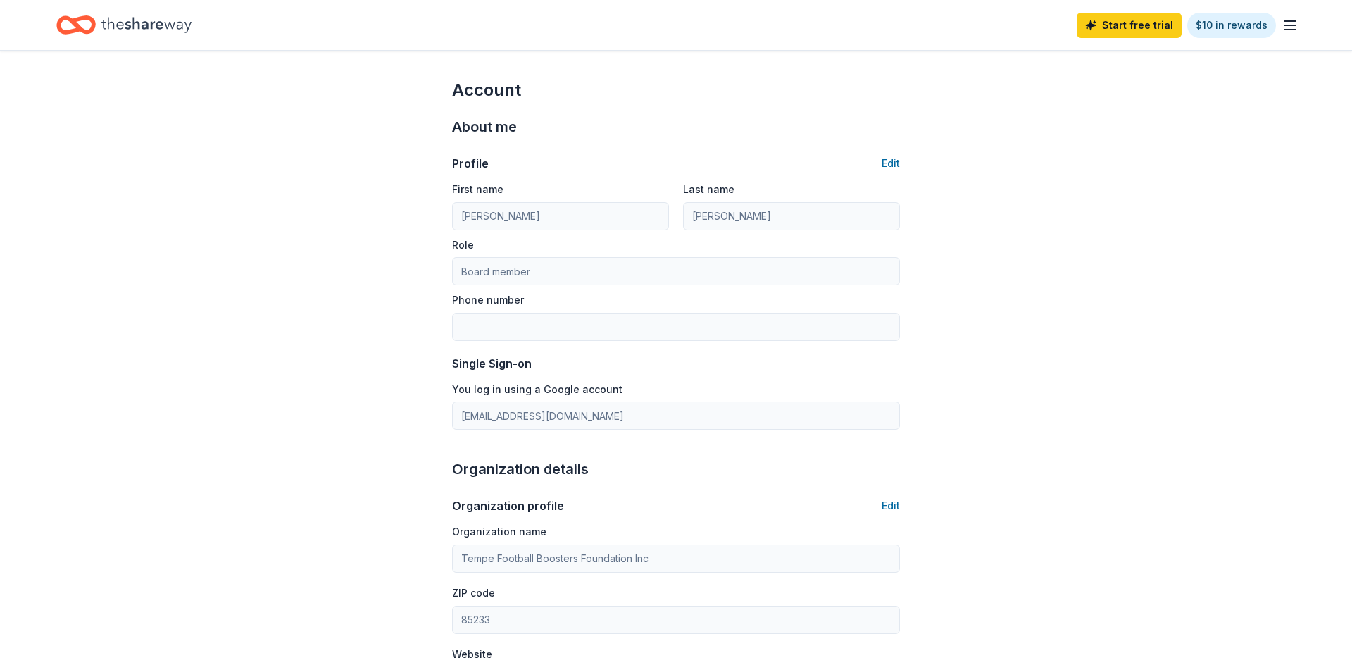
type input "Executive Director"
type input "6233377762"
click at [1286, 30] on icon "button" at bounding box center [1289, 25] width 17 height 17
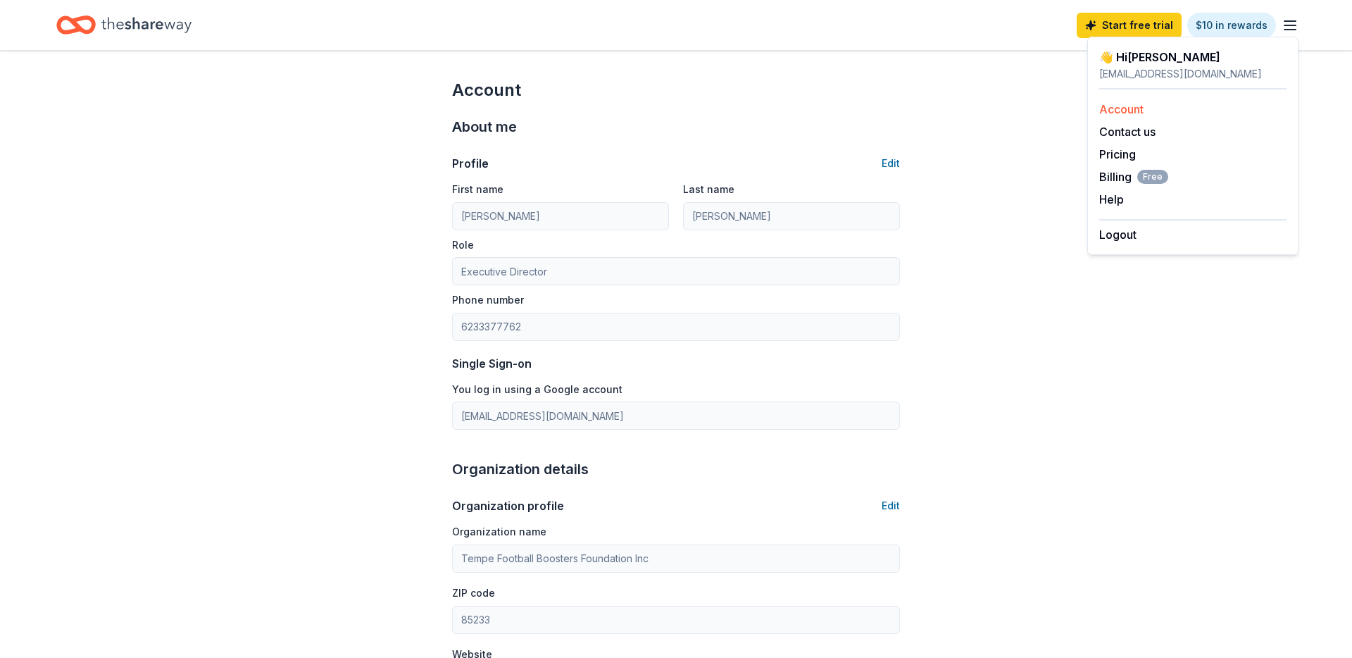
click at [1122, 111] on link "Account" at bounding box center [1121, 109] width 44 height 14
click at [102, 18] on icon "Home" at bounding box center [146, 25] width 90 height 29
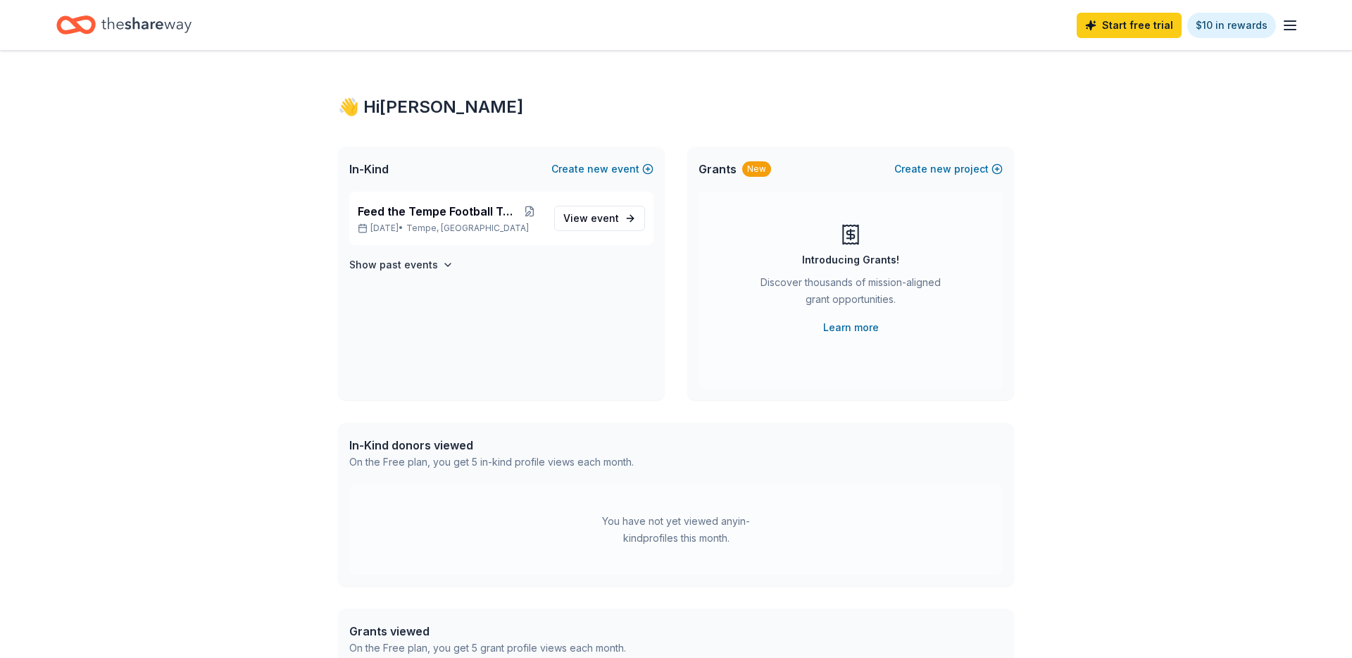
click at [144, 24] on icon "Home" at bounding box center [146, 25] width 90 height 29
click at [609, 213] on span "event" at bounding box center [605, 218] width 28 height 12
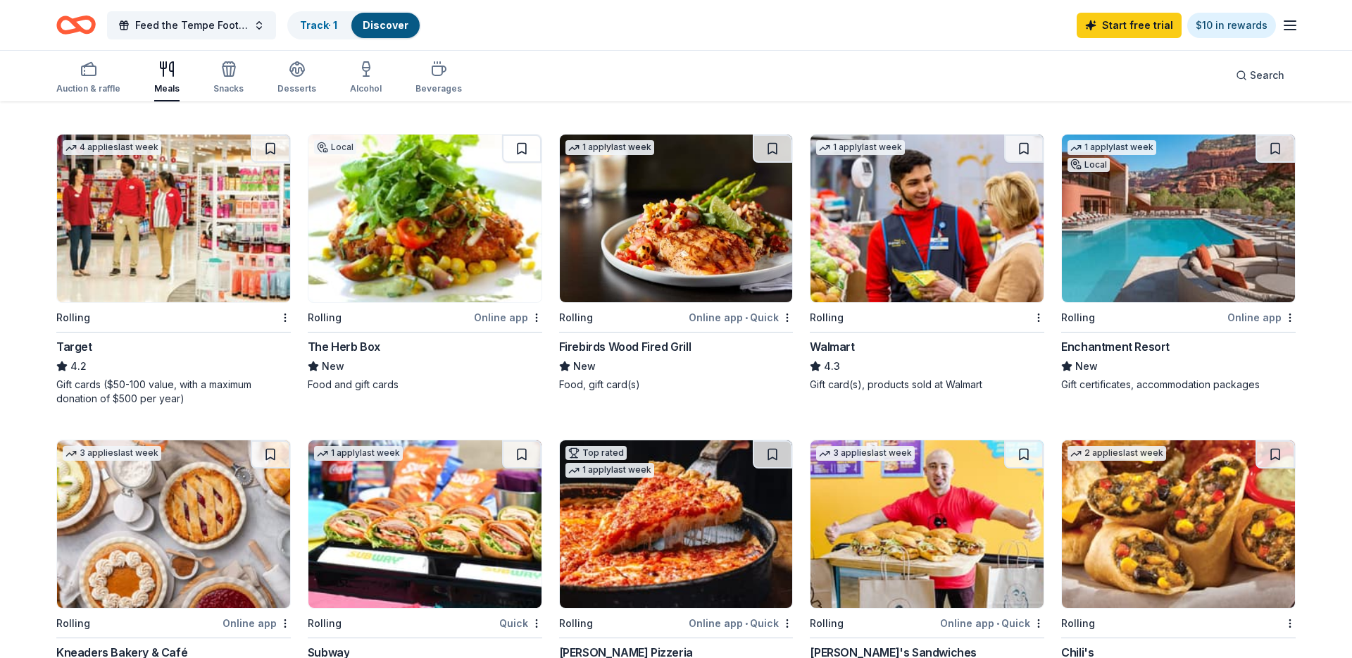
scroll to position [715, 0]
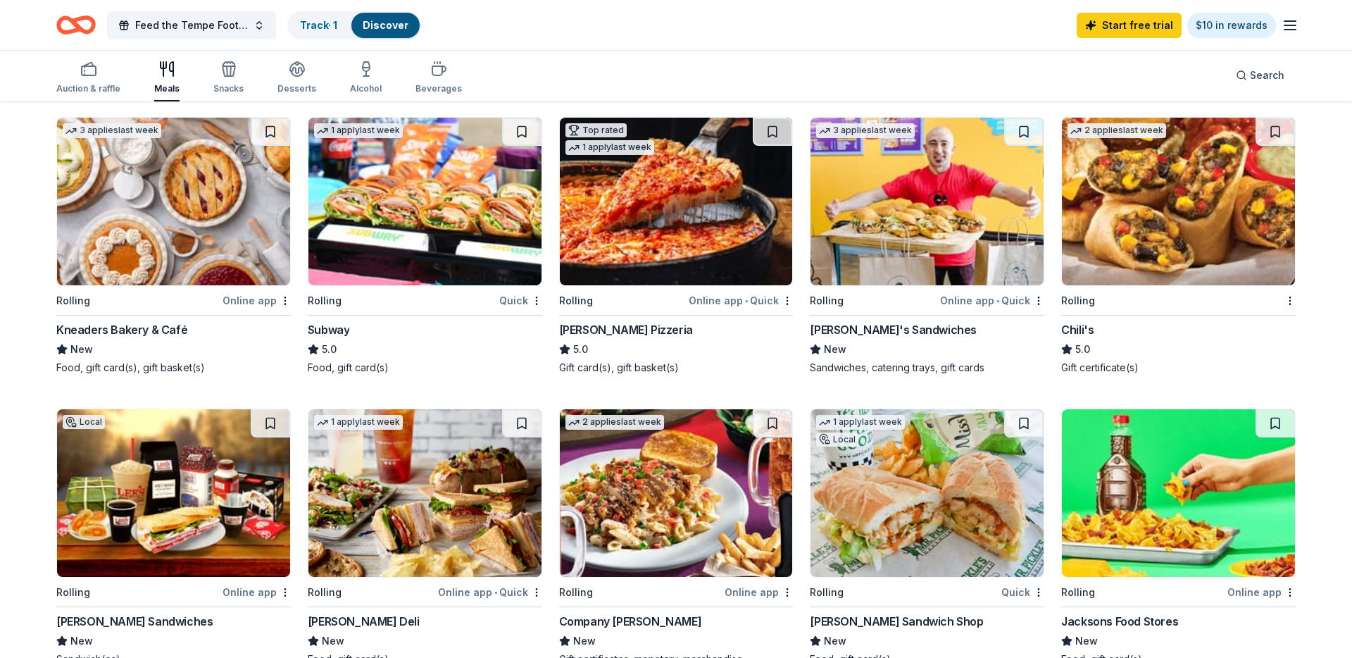
click at [460, 244] on img at bounding box center [424, 202] width 233 height 168
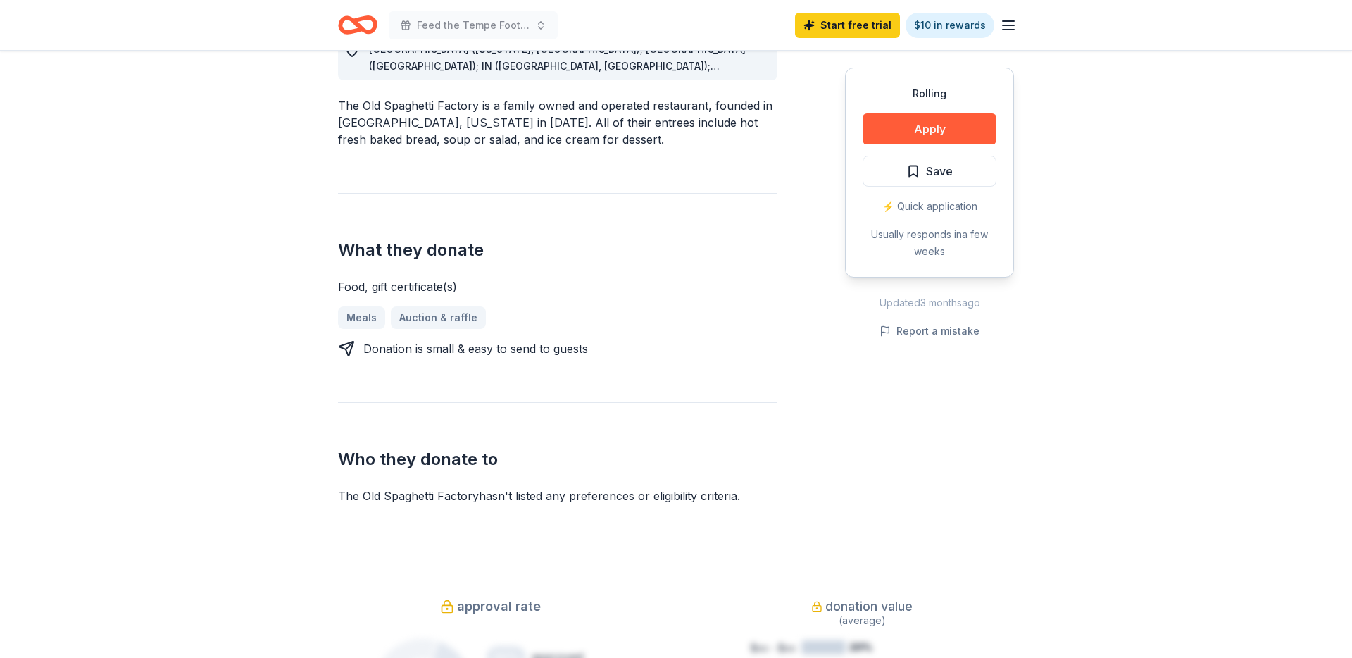
scroll to position [444, 0]
click at [949, 128] on button "Apply" at bounding box center [929, 128] width 134 height 31
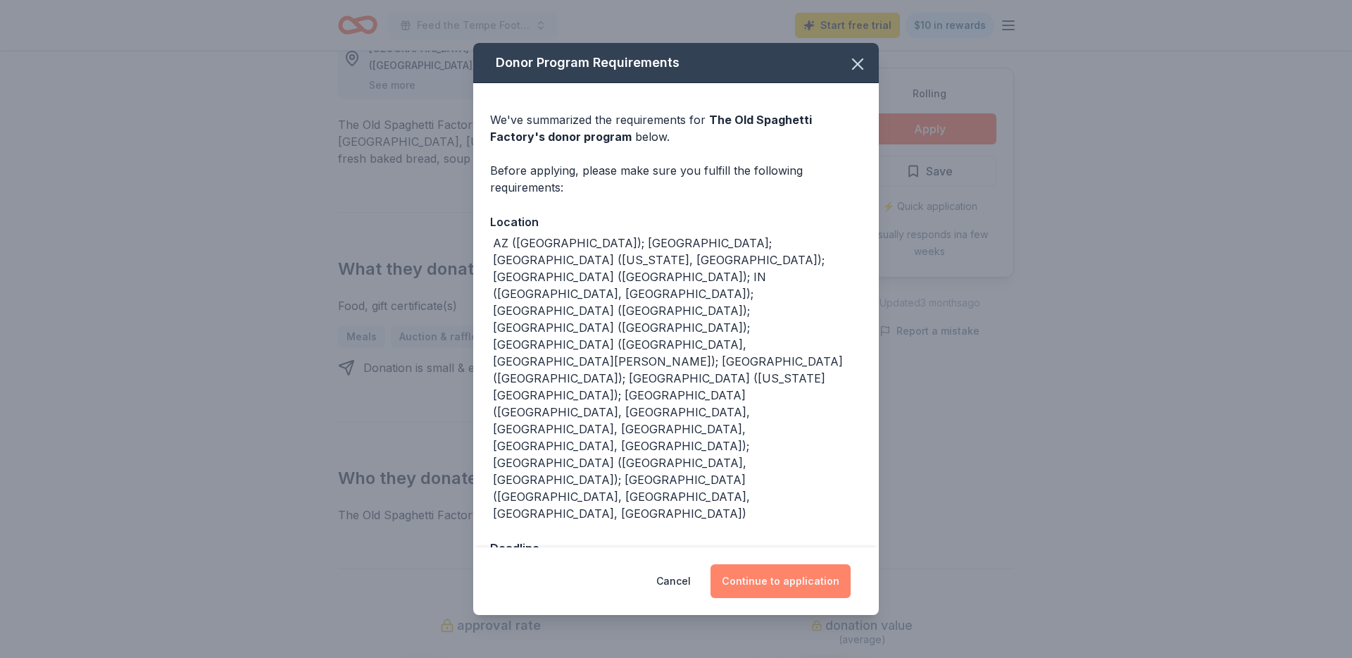
click at [788, 564] on button "Continue to application" at bounding box center [780, 581] width 140 height 34
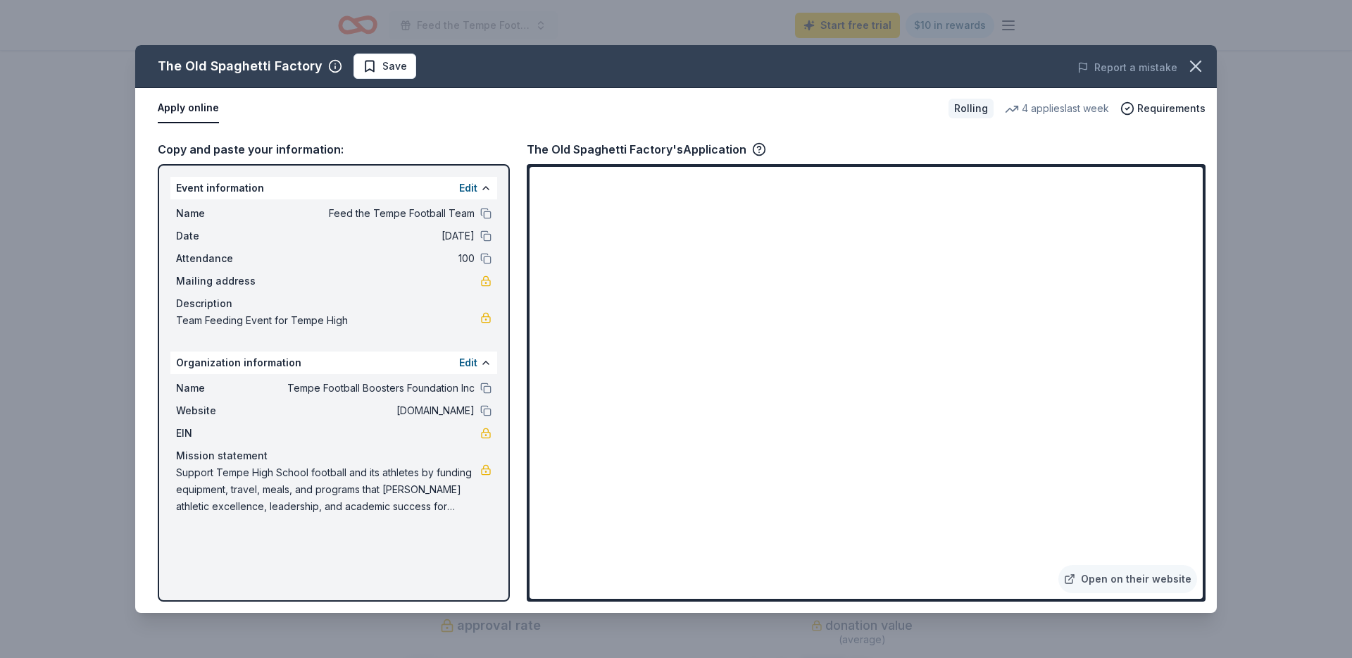
click at [595, 156] on div "The Old Spaghetti Factory's Application" at bounding box center [646, 149] width 239 height 18
drag, startPoint x: 526, startPoint y: 148, endPoint x: 633, endPoint y: 151, distance: 107.0
click at [627, 150] on div "The Old Spaghetti Factory's Application" at bounding box center [646, 149] width 239 height 18
click at [382, 72] on span "Save" at bounding box center [394, 66] width 25 height 17
click at [1200, 65] on icon "button" at bounding box center [1196, 66] width 20 height 20
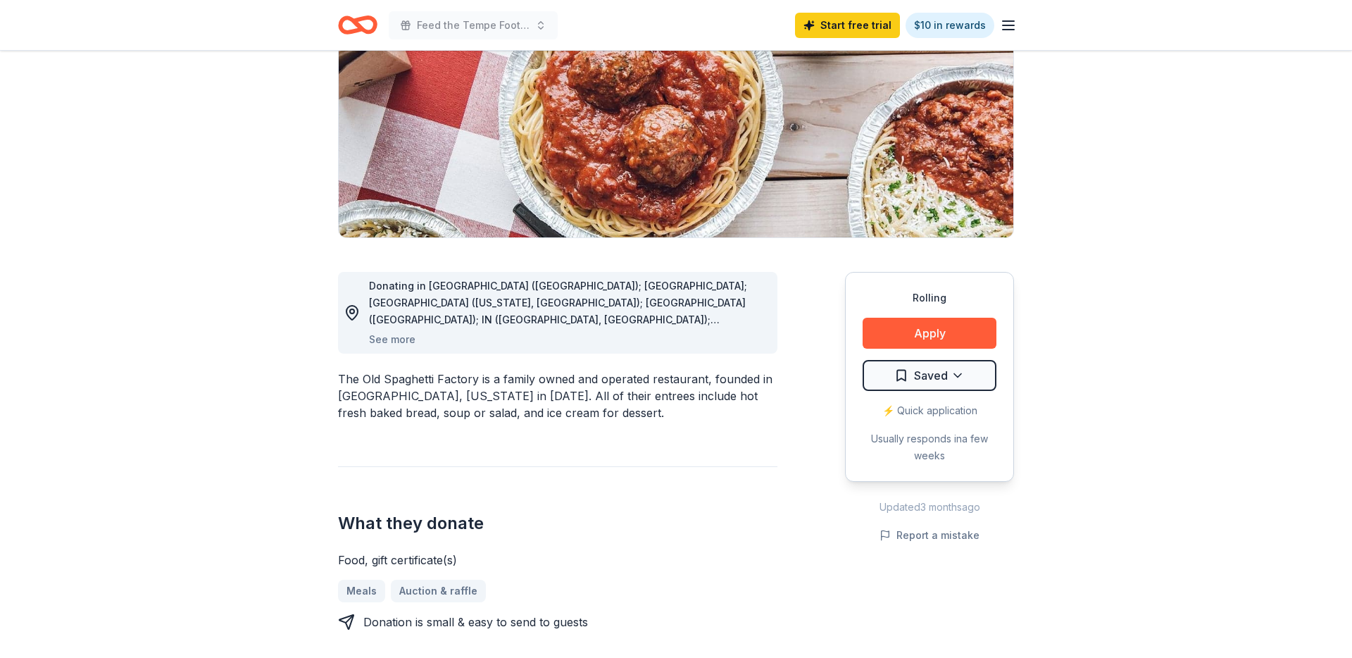
scroll to position [0, 0]
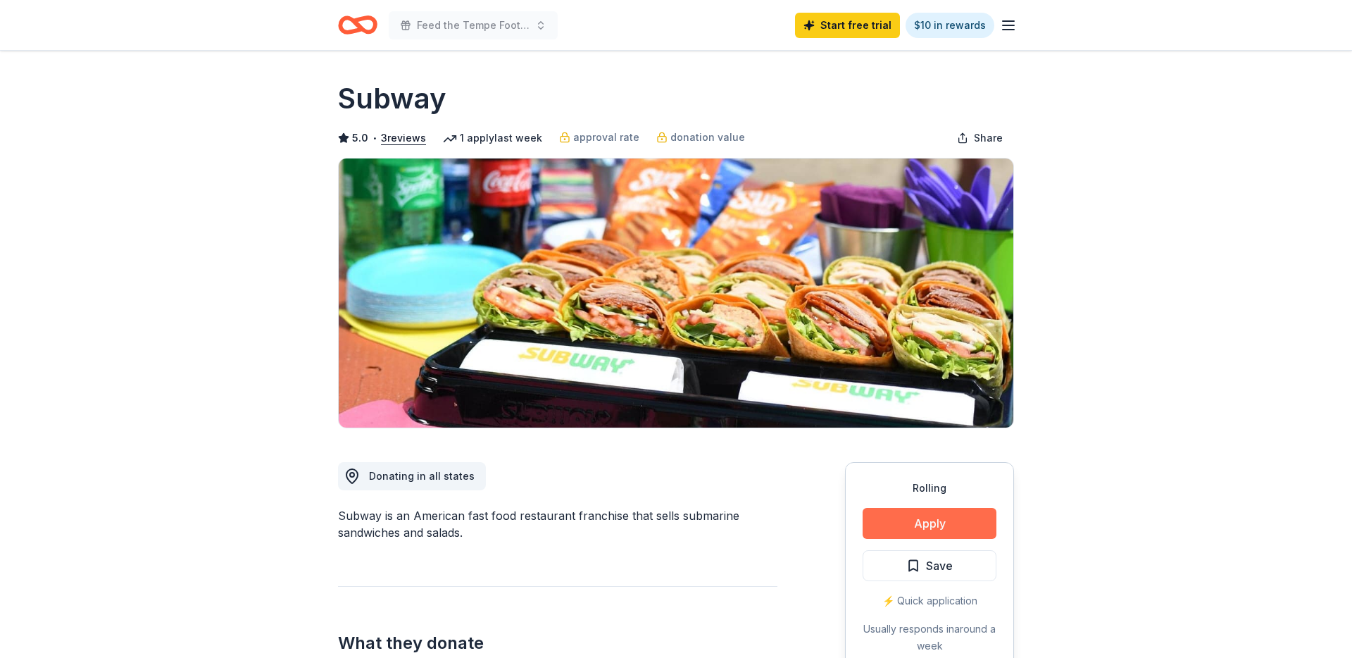
click at [938, 522] on button "Apply" at bounding box center [929, 523] width 134 height 31
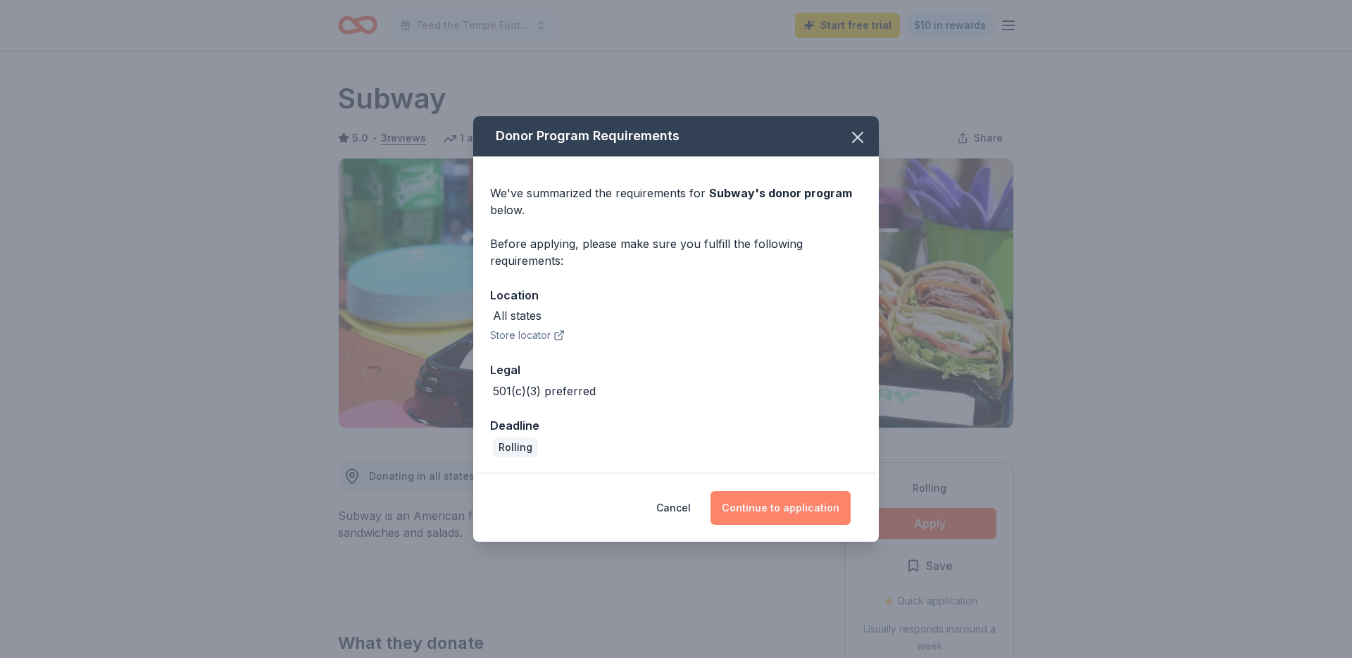
click at [774, 510] on button "Continue to application" at bounding box center [780, 508] width 140 height 34
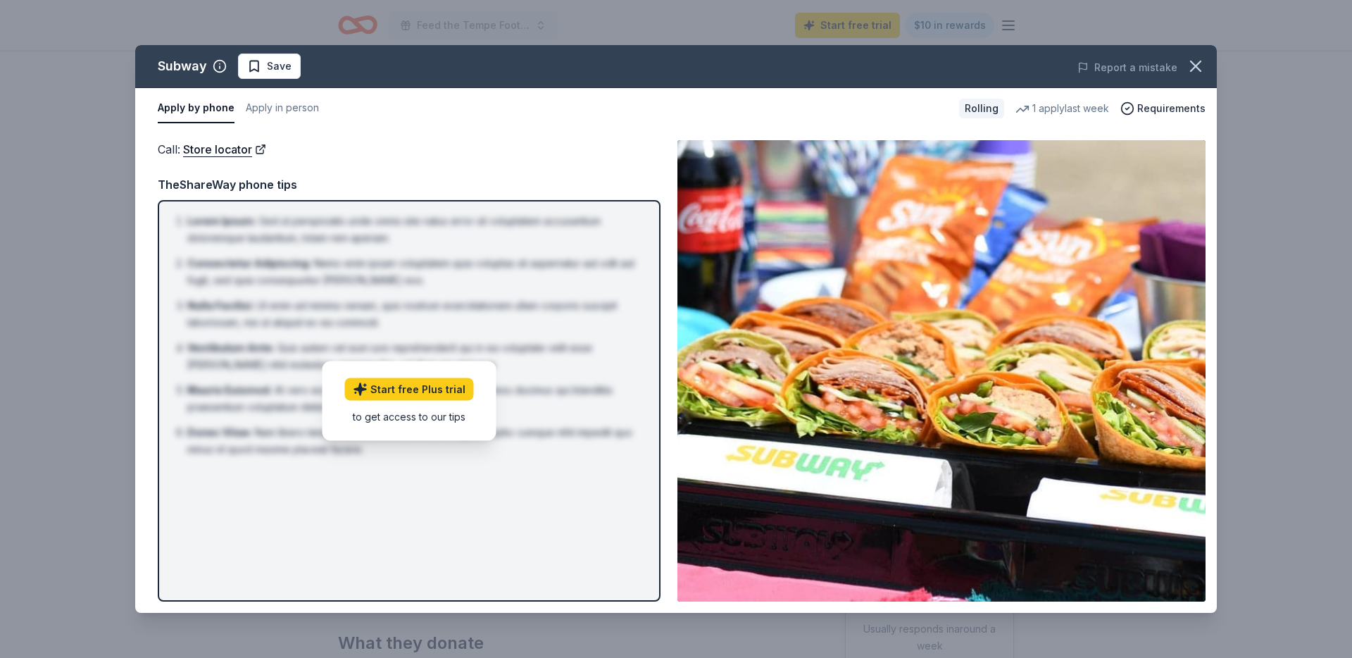
click at [429, 448] on li "Donec Vitae : Nam libero tempore, cum soluta nobis est eligendi optio cumque ni…" at bounding box center [413, 441] width 452 height 34
click at [598, 304] on li "Nulla Facilisi : Ut enim ad minima veniam, quis nostrum exercitationem ullam co…" at bounding box center [413, 314] width 452 height 34
click at [474, 398] on div "Start free Plus trial to get access to our tips" at bounding box center [409, 400] width 174 height 80
click at [441, 391] on link "Start free Plus trial" at bounding box center [409, 388] width 129 height 23
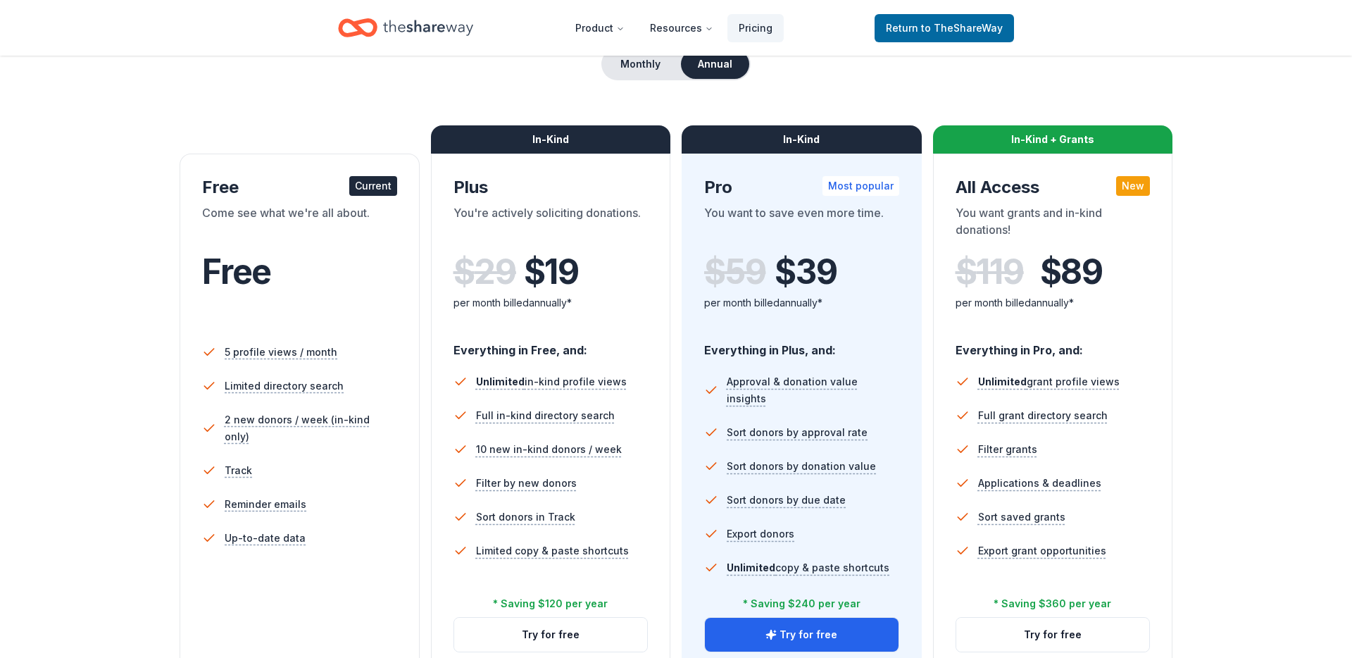
scroll to position [151, 0]
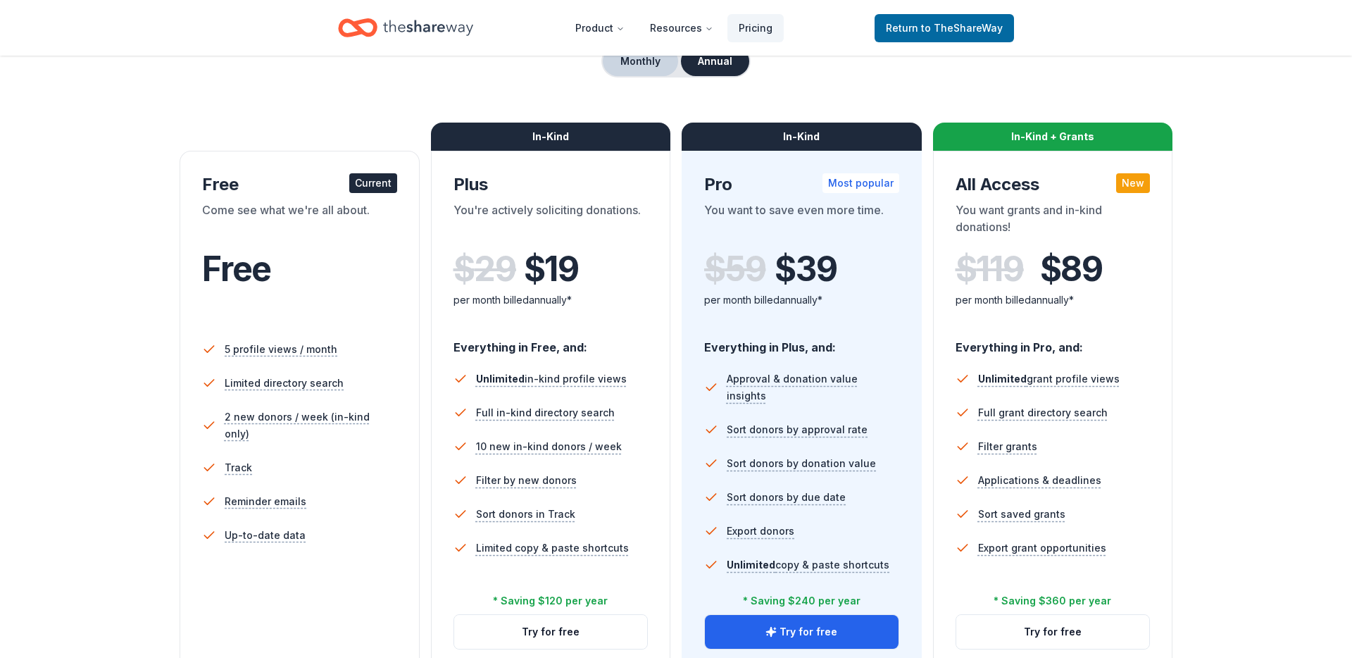
click at [657, 68] on button "Monthly" at bounding box center [640, 61] width 75 height 30
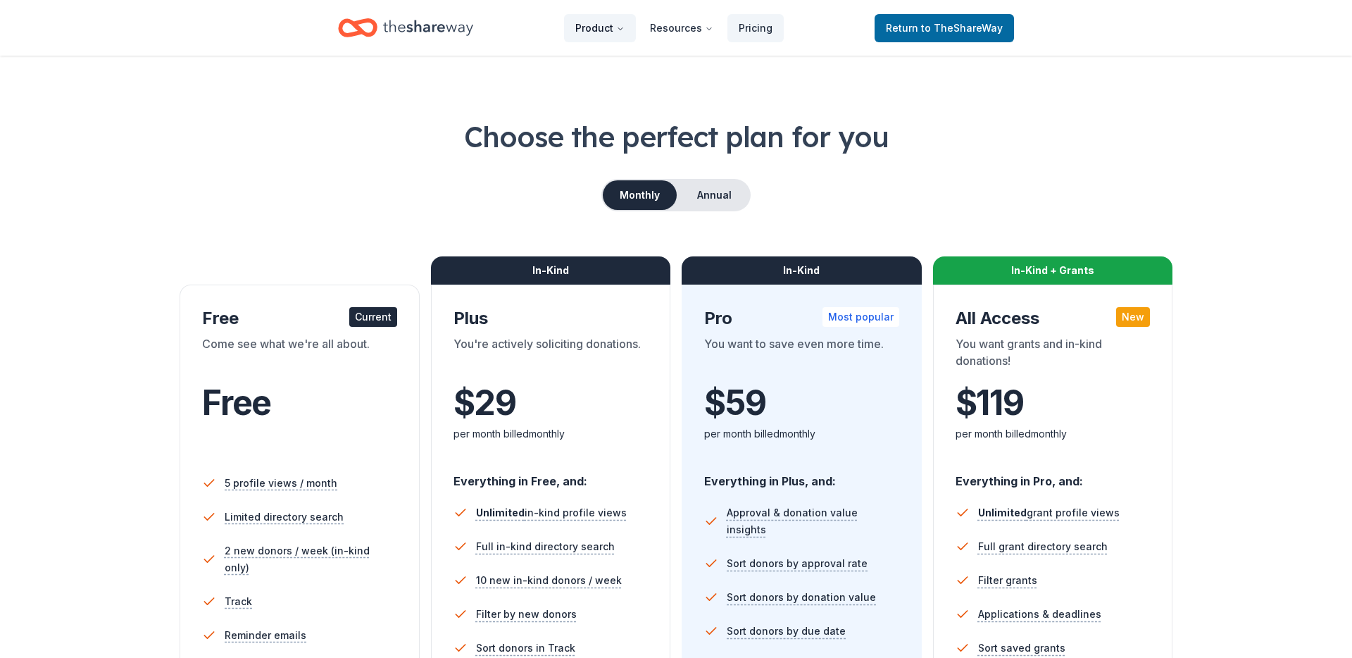
scroll to position [14, 0]
